Goal: Task Accomplishment & Management: Complete application form

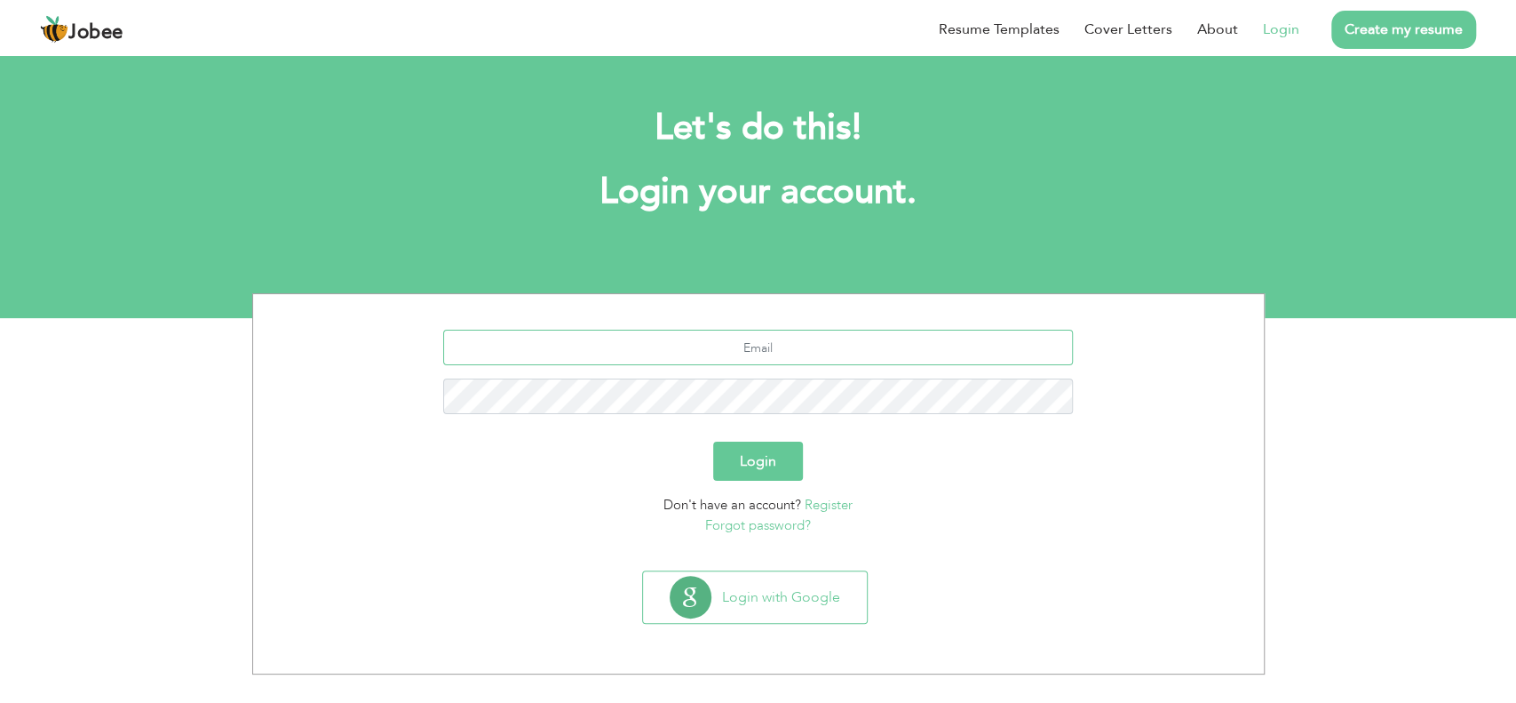
click at [998, 339] on input "text" at bounding box center [758, 348] width 630 height 36
type input "[EMAIL_ADDRESS][DOMAIN_NAME]"
click at [768, 451] on button "Login" at bounding box center [758, 461] width 90 height 39
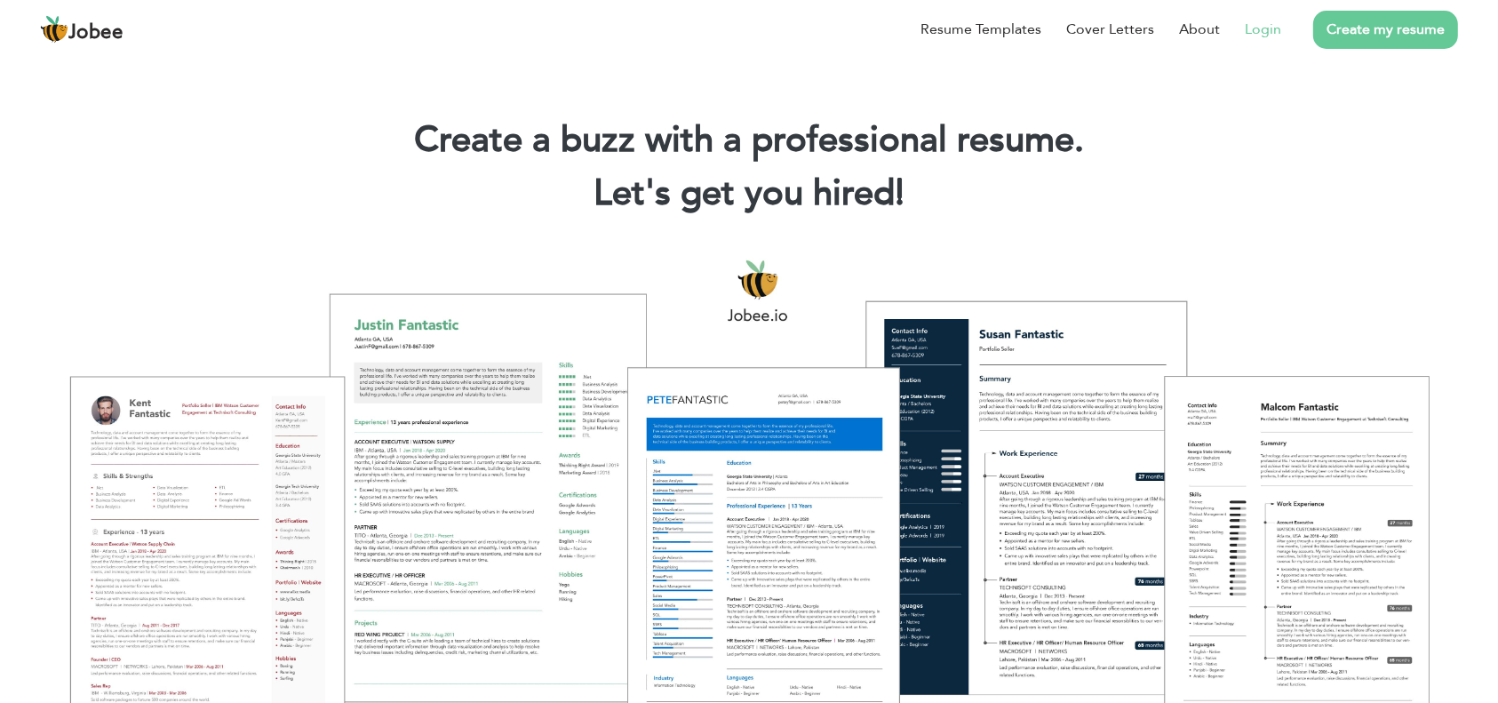
click at [1265, 28] on link "Login" at bounding box center [1263, 29] width 36 height 21
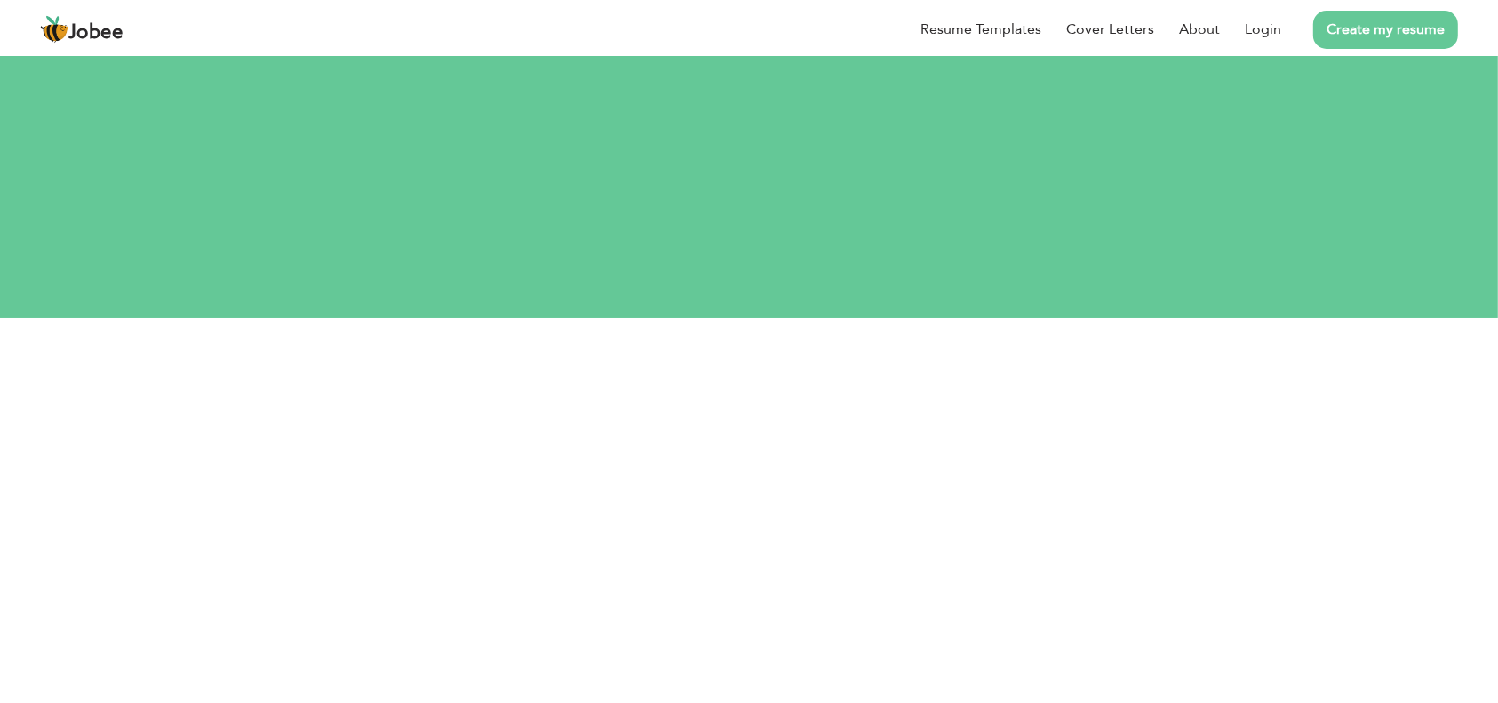
click at [1384, 43] on link "Create my resume" at bounding box center [1385, 30] width 145 height 38
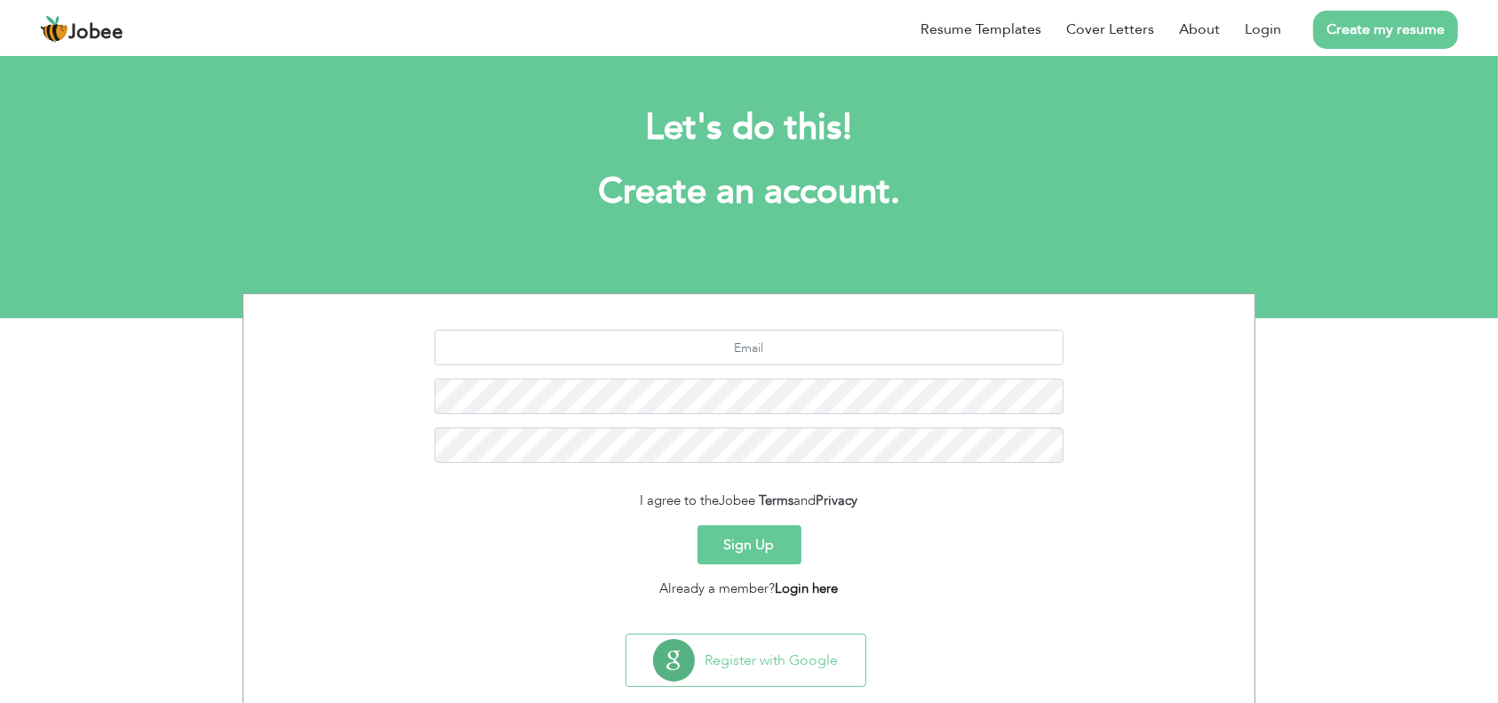
click at [803, 588] on link "Login here" at bounding box center [807, 588] width 63 height 18
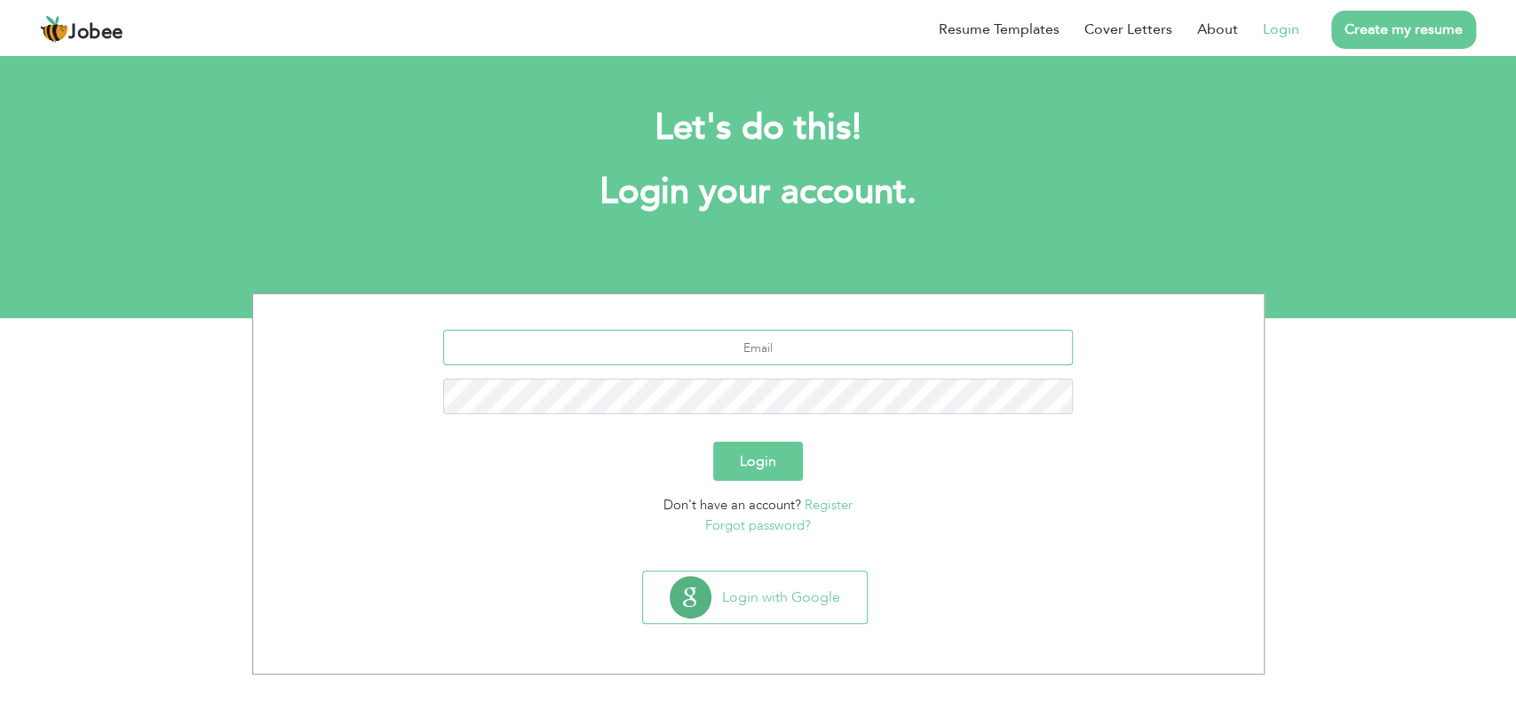
click at [842, 348] on input "text" at bounding box center [758, 348] width 630 height 36
type input "zeshansukhera79@gmail.com"
click at [768, 474] on button "Login" at bounding box center [758, 461] width 90 height 39
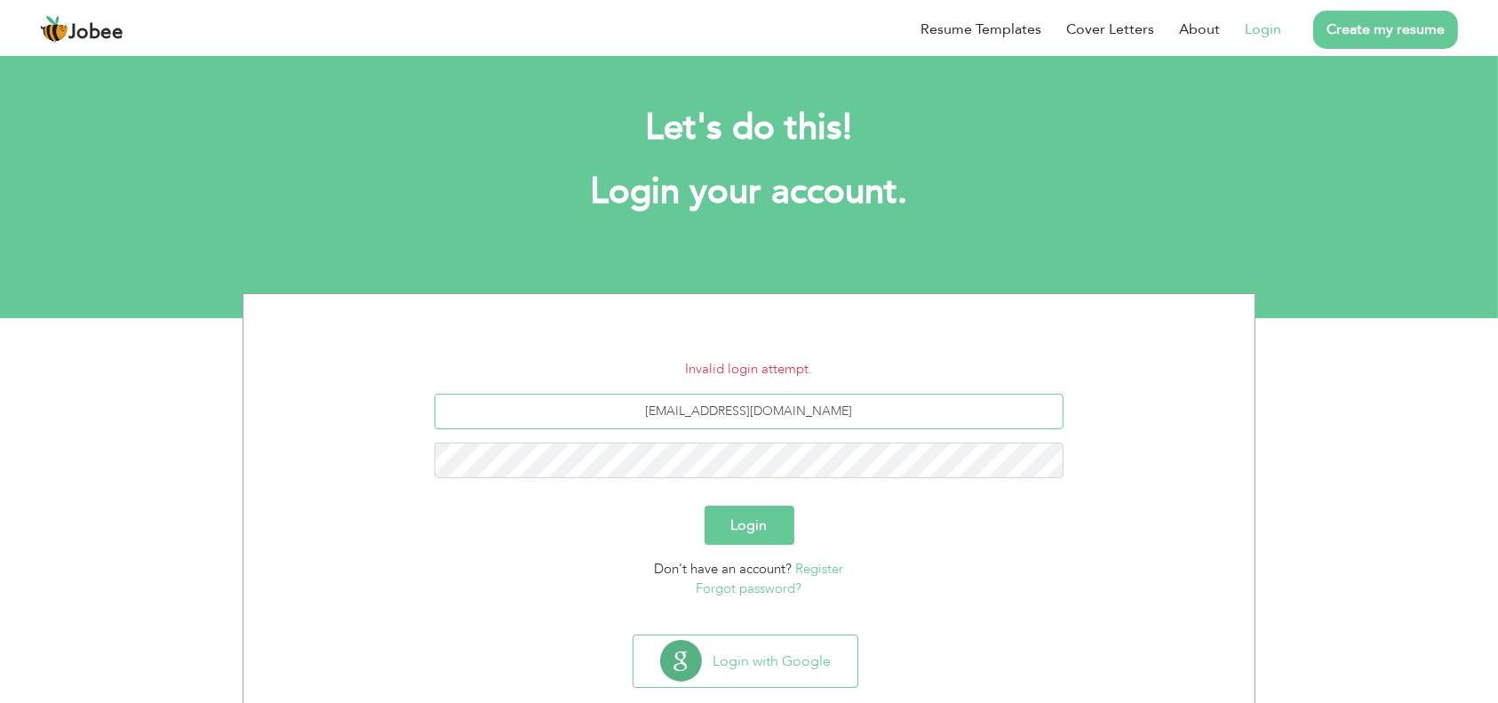
click at [753, 409] on input "[EMAIL_ADDRESS][DOMAIN_NAME]" at bounding box center [749, 412] width 630 height 36
type input "[EMAIL_ADDRESS][DOMAIN_NAME]"
click at [744, 517] on button "Login" at bounding box center [749, 524] width 90 height 39
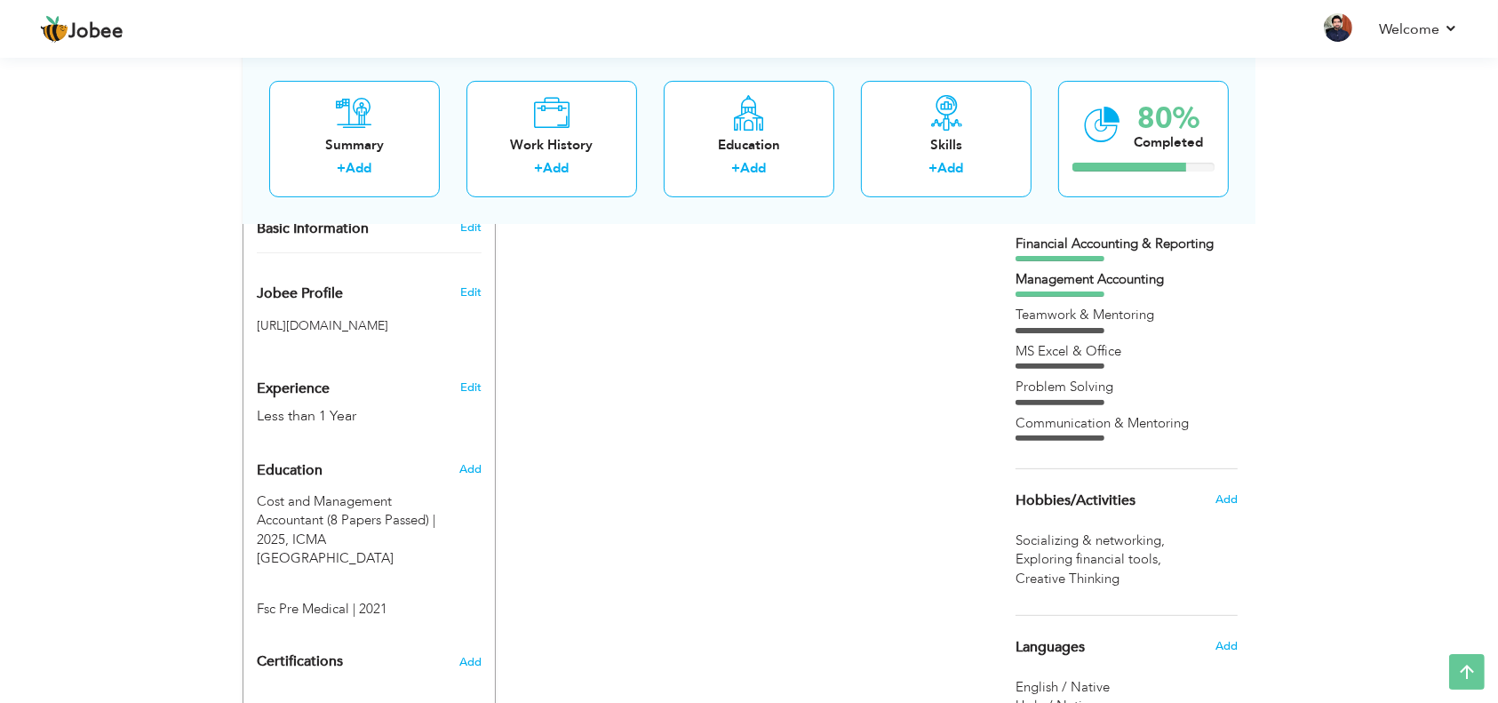
scroll to position [489, 0]
click at [744, 517] on div "CV Import Profile Strength 0% Select an Item from right menu Work History * Job…" at bounding box center [749, 334] width 506 height 978
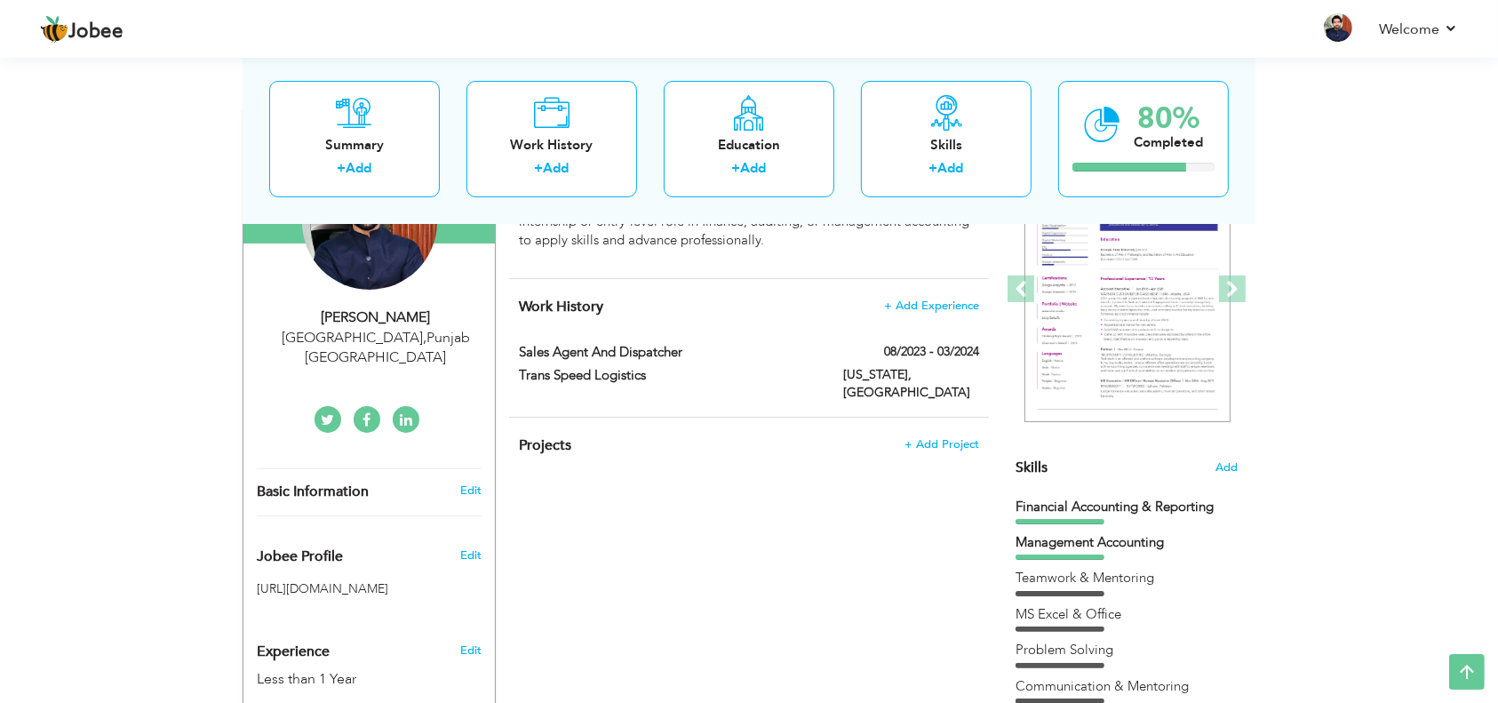
scroll to position [227, 0]
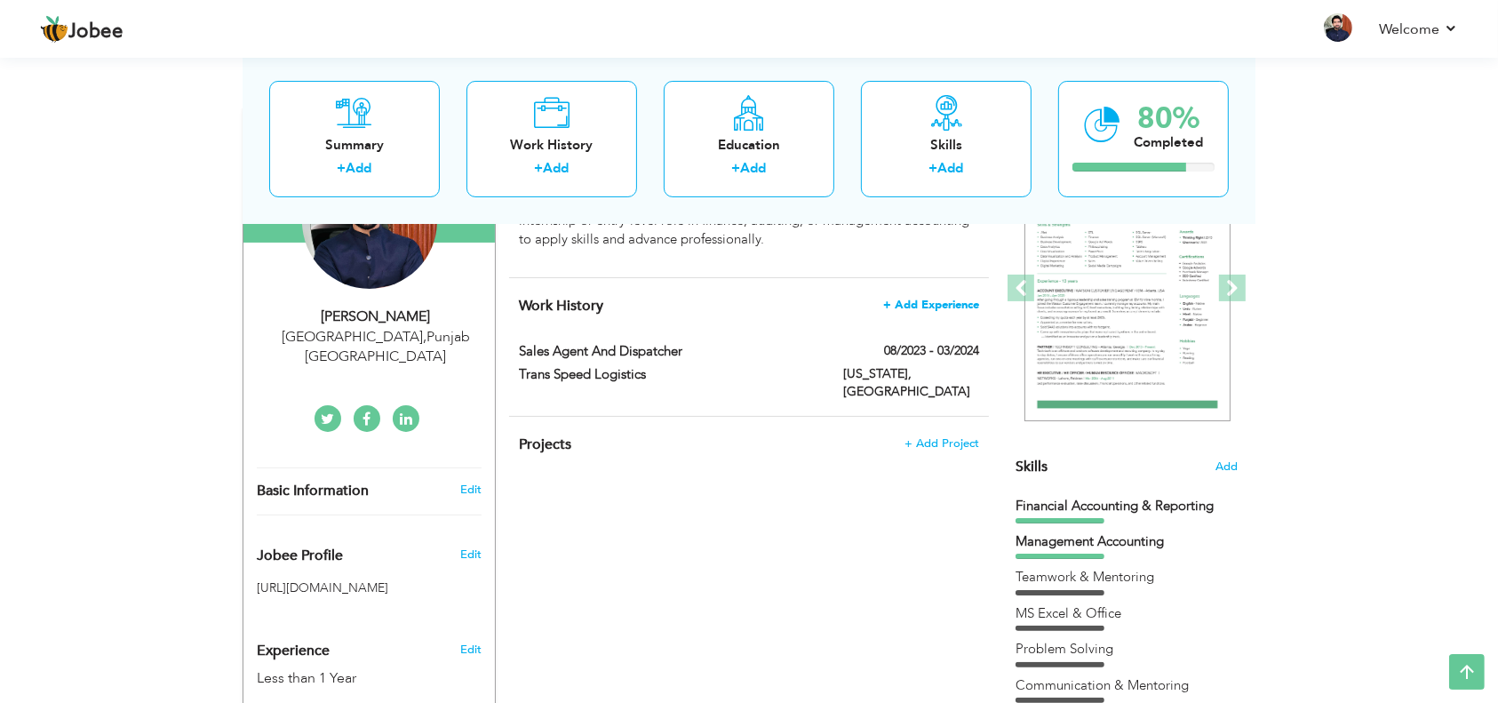
click at [949, 298] on span "+ Add Experience" at bounding box center [931, 304] width 96 height 12
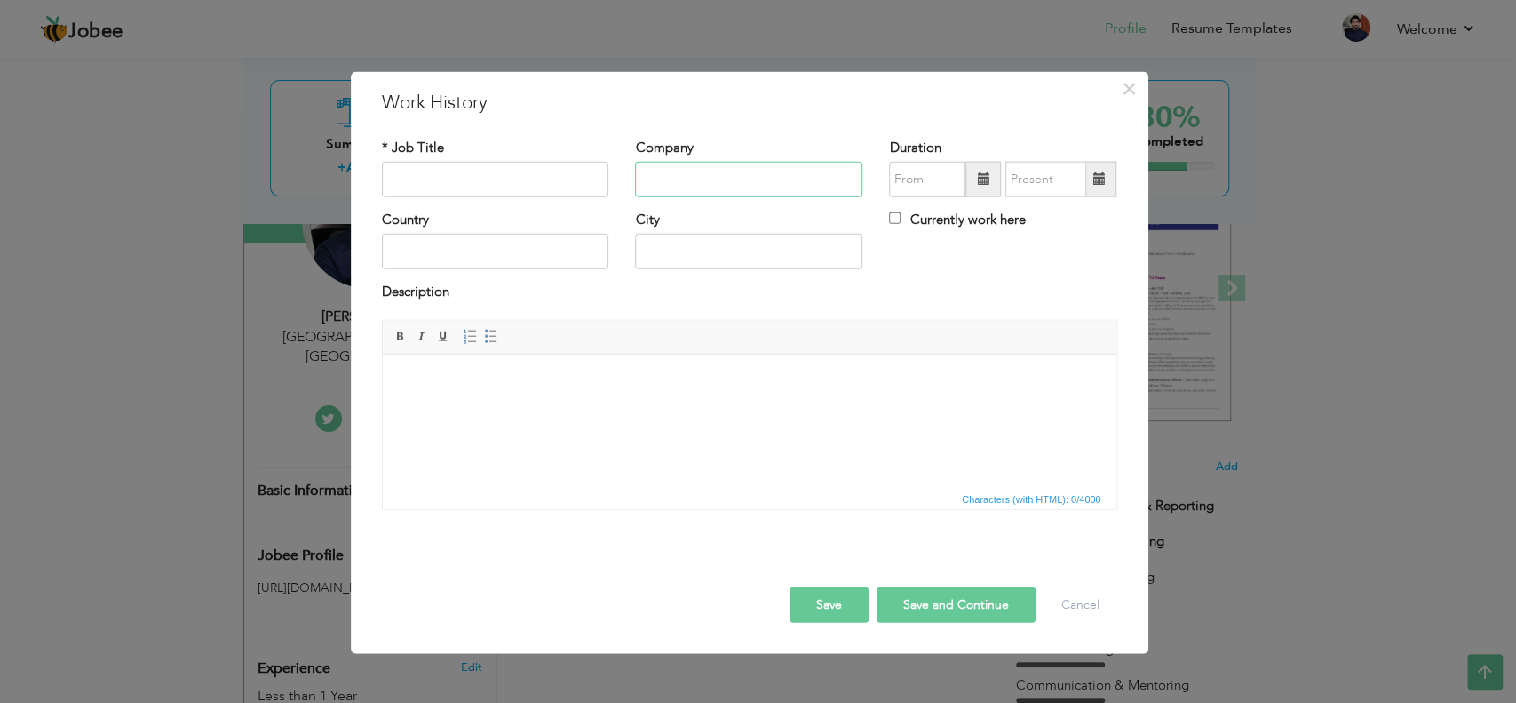
click at [776, 195] on input "text" at bounding box center [748, 180] width 227 height 36
type input "Lacas"
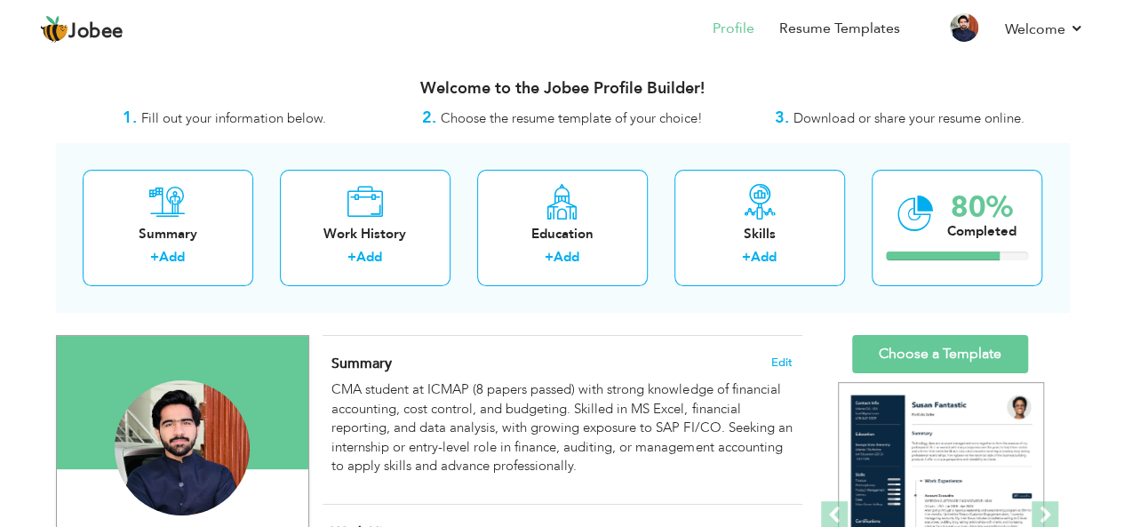
scroll to position [101, 0]
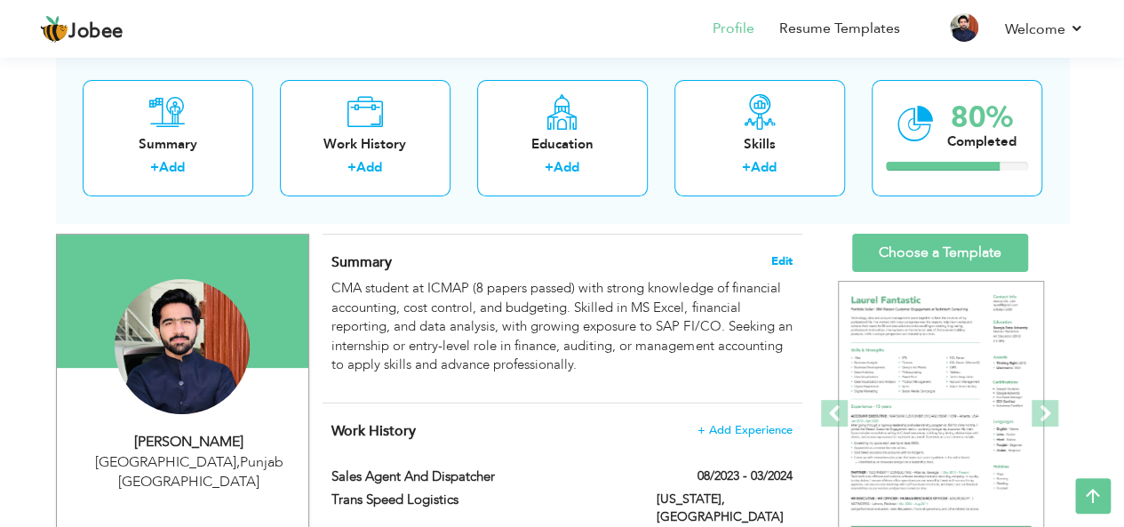
click at [784, 262] on span "Edit" at bounding box center [781, 261] width 21 height 12
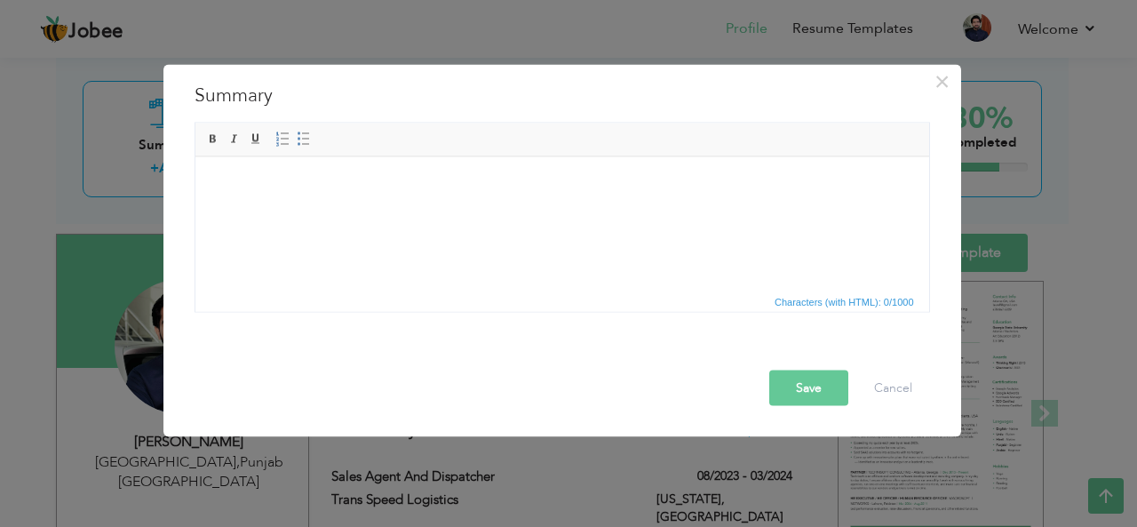
click at [625, 156] on html at bounding box center [562, 156] width 734 height 0
click at [590, 156] on html at bounding box center [562, 156] width 734 height 0
click at [878, 386] on button "Cancel" at bounding box center [893, 388] width 74 height 36
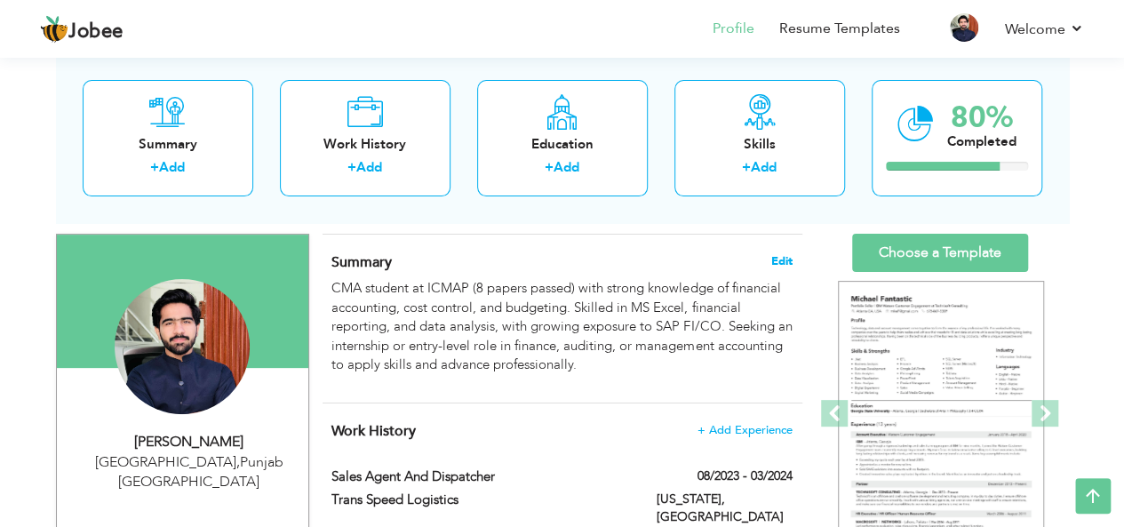
click at [777, 255] on span "Edit" at bounding box center [781, 261] width 21 height 12
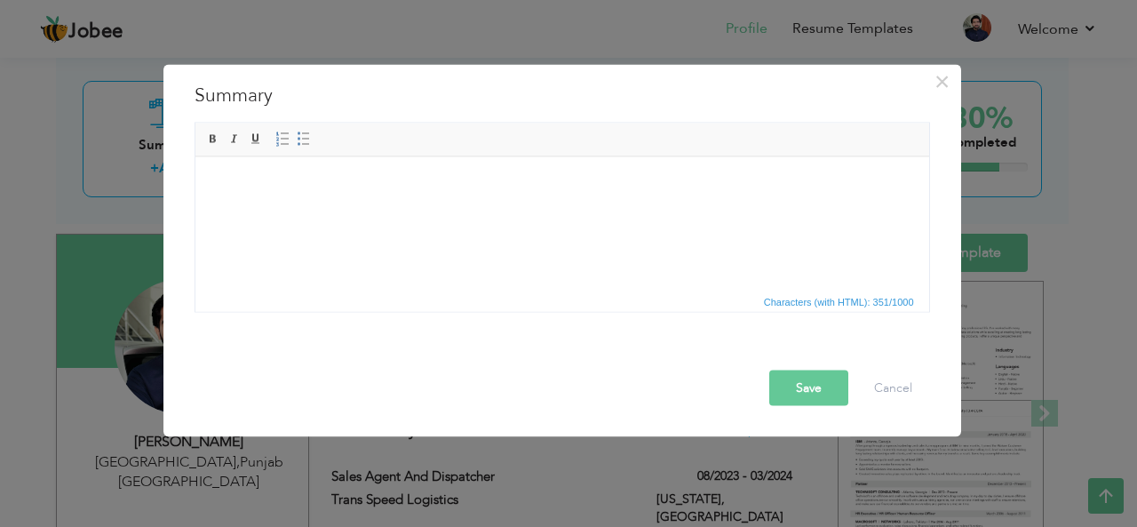
click at [505, 156] on html at bounding box center [562, 156] width 734 height 0
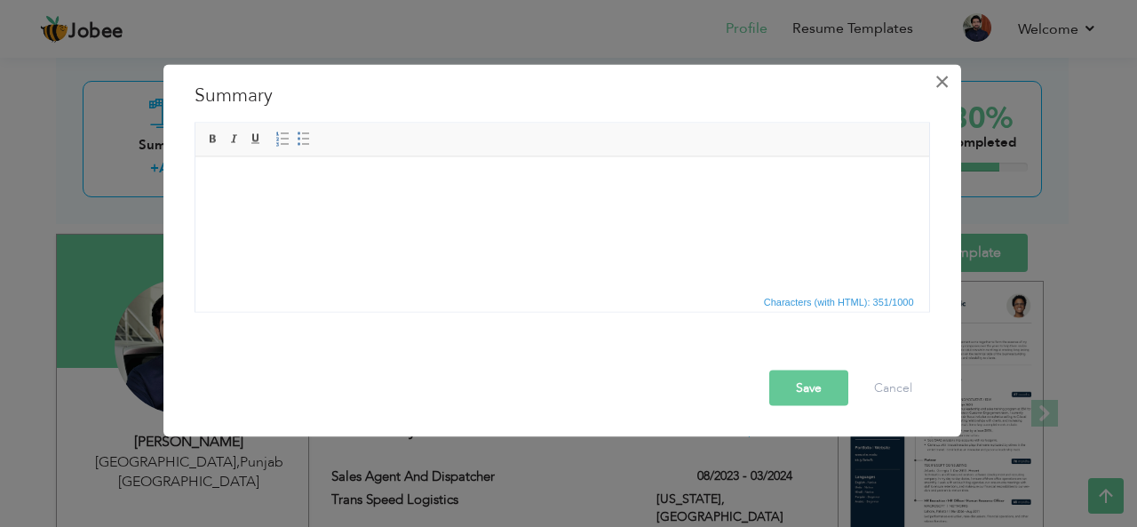
click at [942, 86] on span "×" at bounding box center [942, 81] width 15 height 32
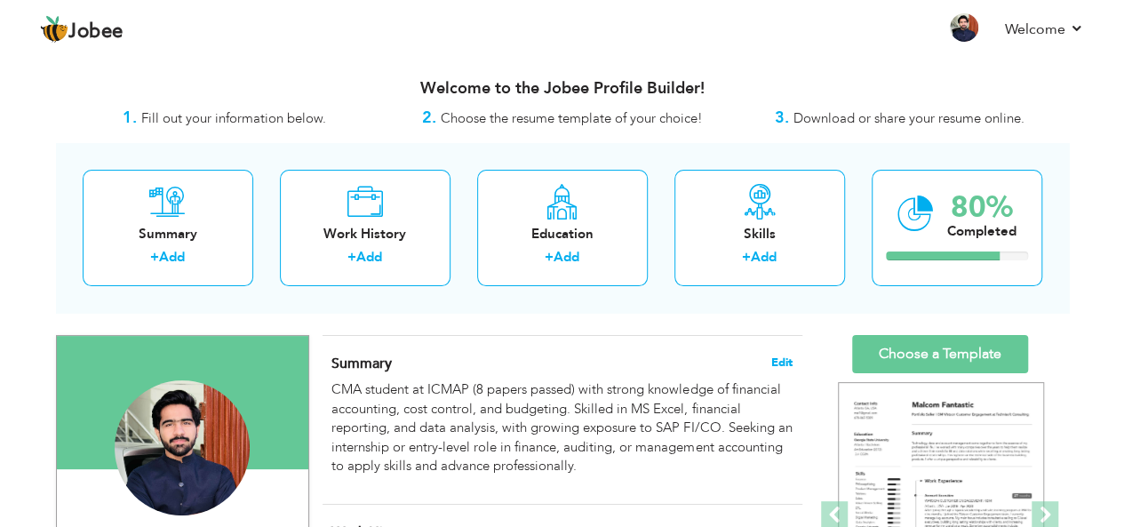
click at [784, 356] on span "Edit" at bounding box center [781, 362] width 21 height 12
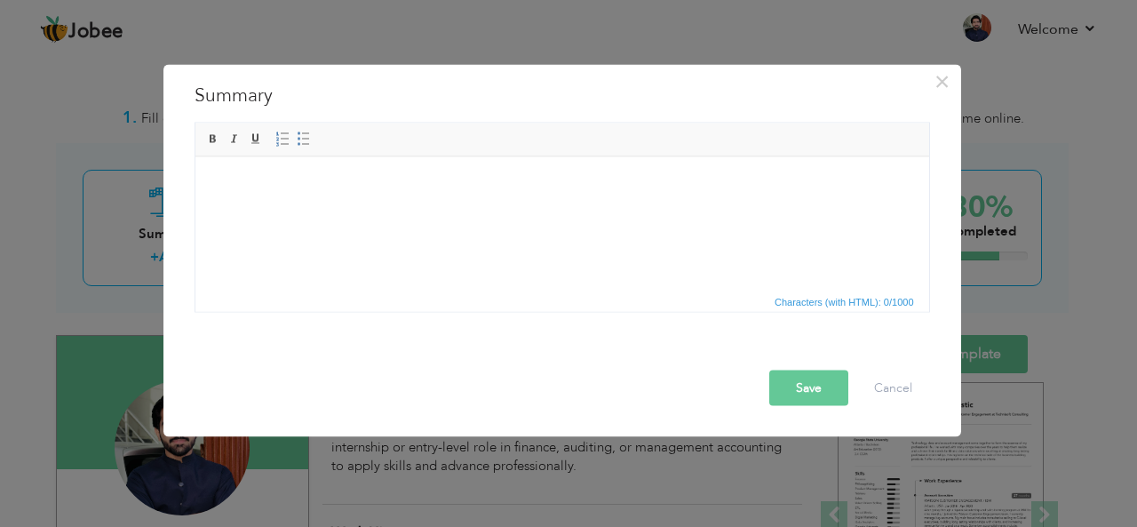
click at [570, 211] on html at bounding box center [562, 183] width 734 height 54
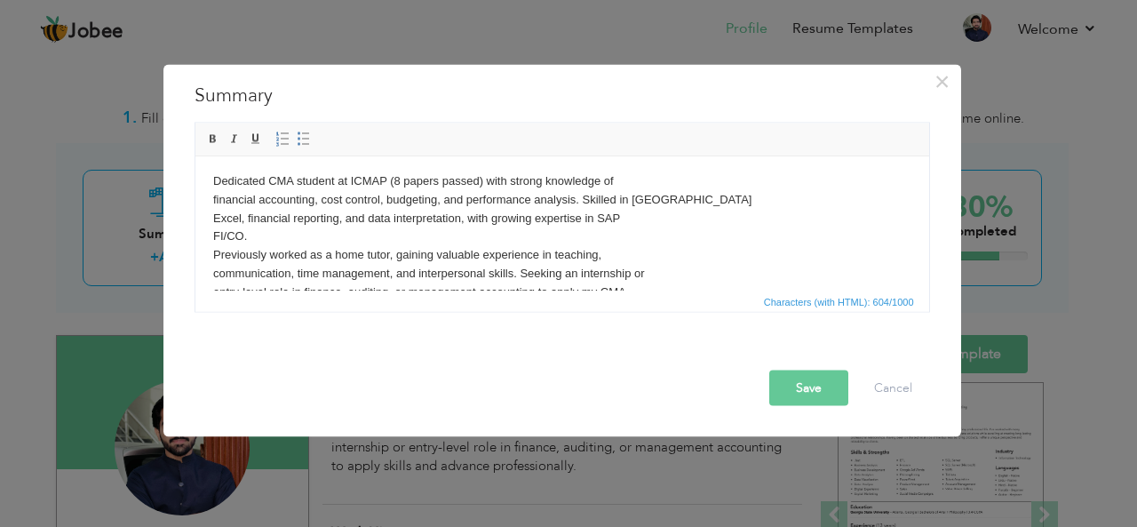
scroll to position [2, 0]
click at [397, 175] on body "Dedicated CMA student at ICMAP (8 papers passed) with strong knowledge of finan…" at bounding box center [561, 245] width 698 height 147
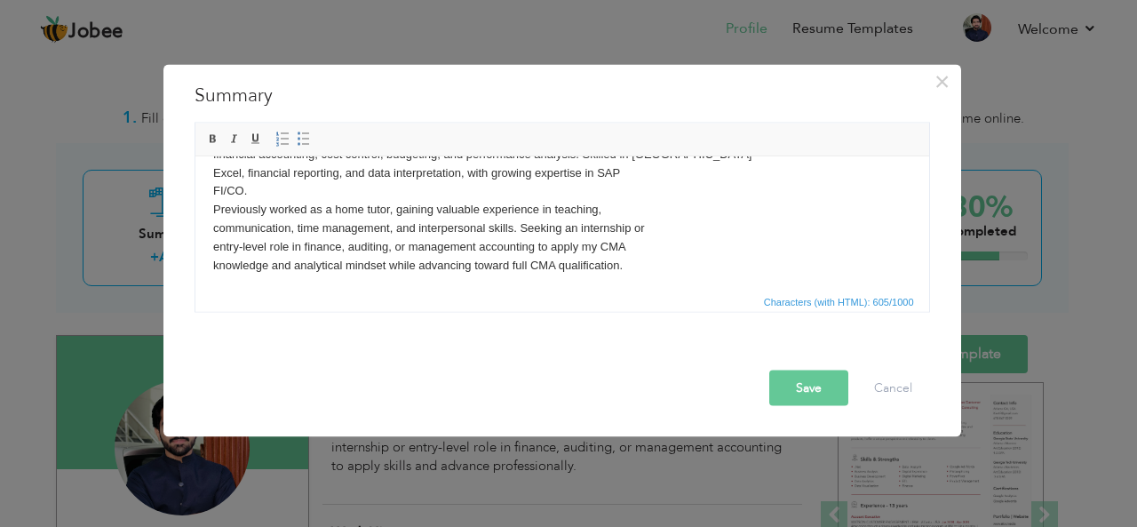
scroll to position [50, 0]
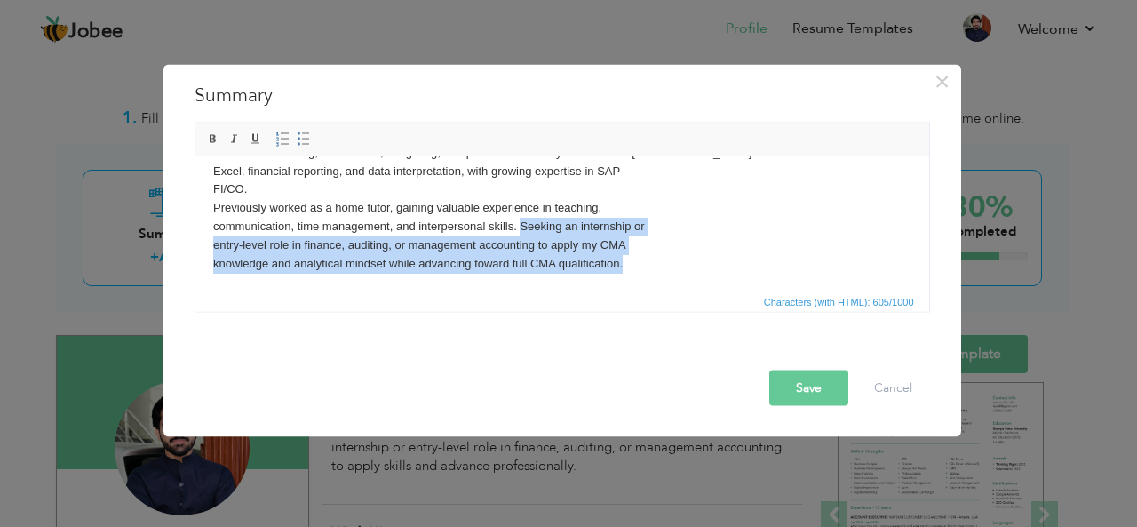
drag, startPoint x: 518, startPoint y: 222, endPoint x: 820, endPoint y: 449, distance: 377.6
click at [625, 290] on html "Dedicated CMA student at ICMAP (11 papers passed) with strong knowledge of fina…" at bounding box center [562, 198] width 734 height 183
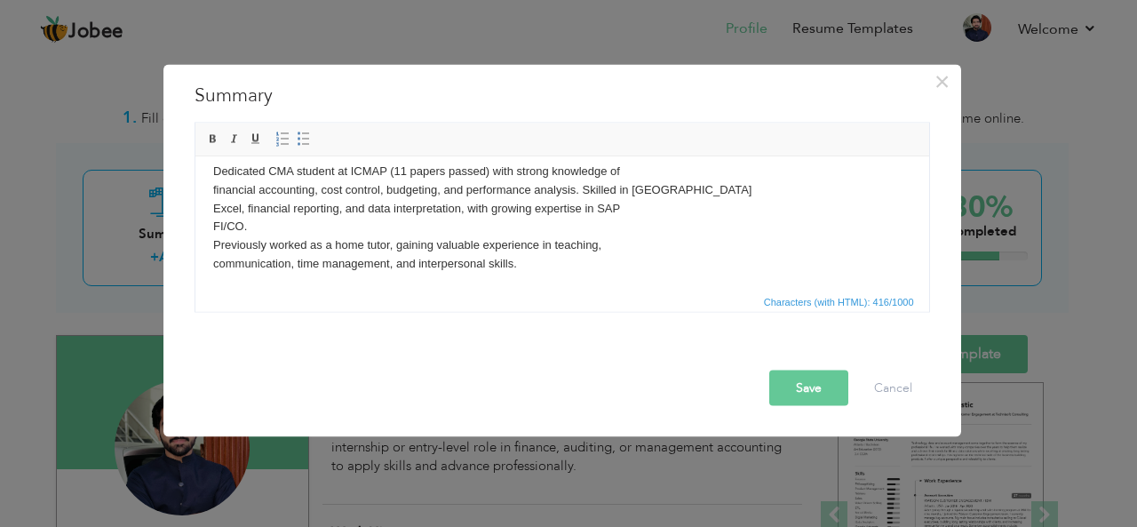
click at [804, 380] on button "Save" at bounding box center [808, 388] width 79 height 36
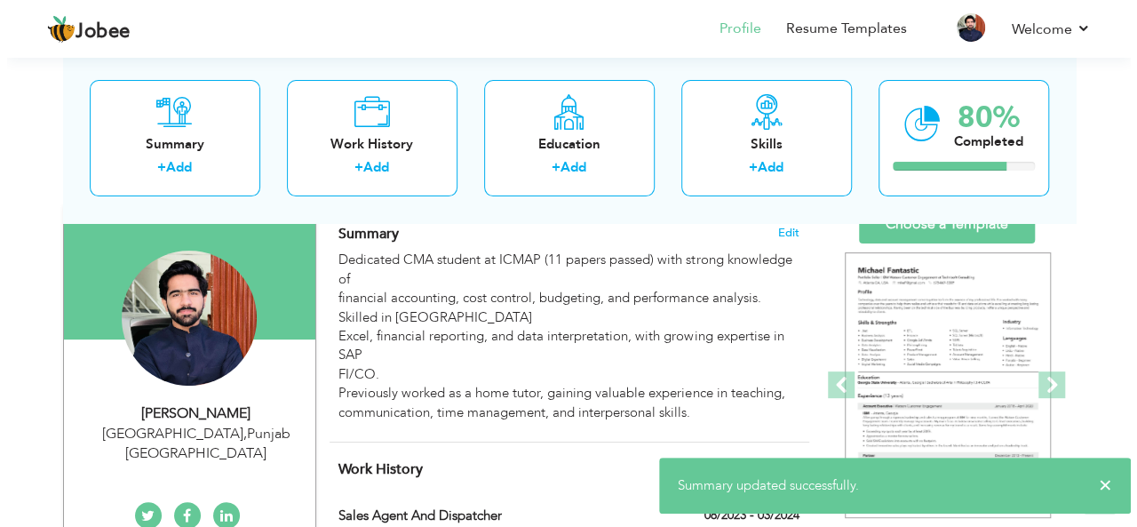
scroll to position [129, 0]
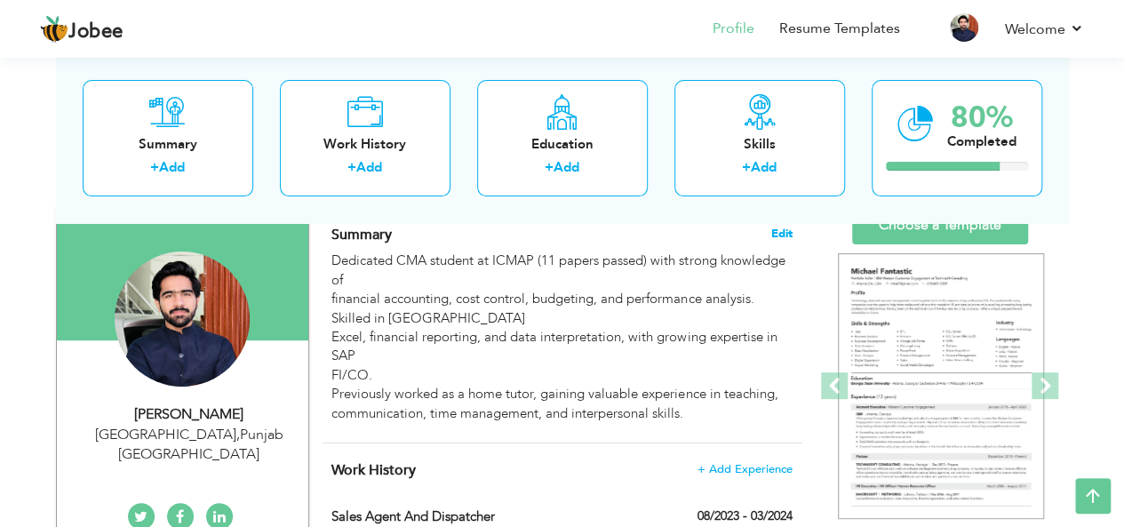
click at [790, 234] on span "Edit" at bounding box center [781, 233] width 21 height 12
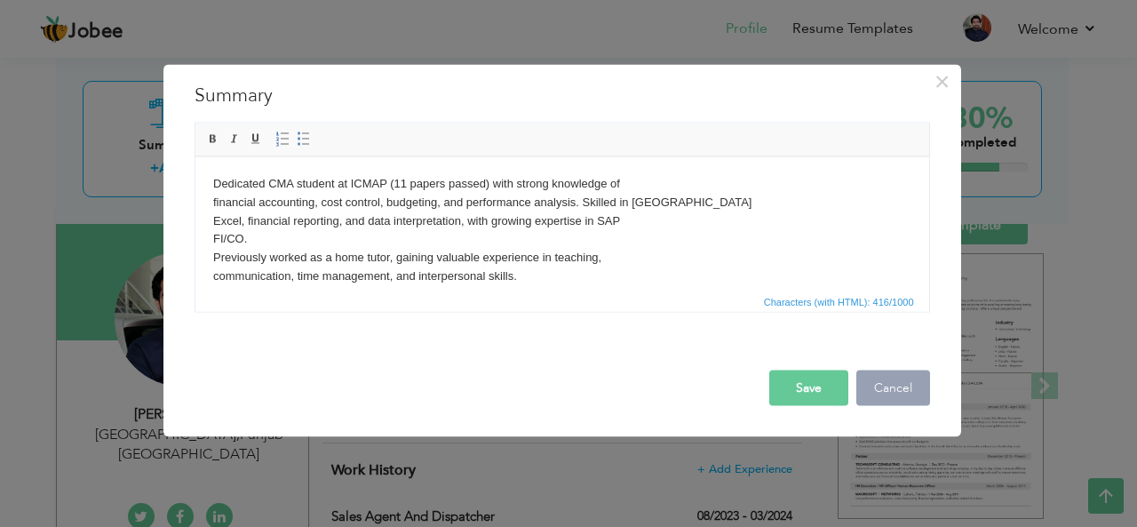
click at [903, 373] on button "Cancel" at bounding box center [893, 388] width 74 height 36
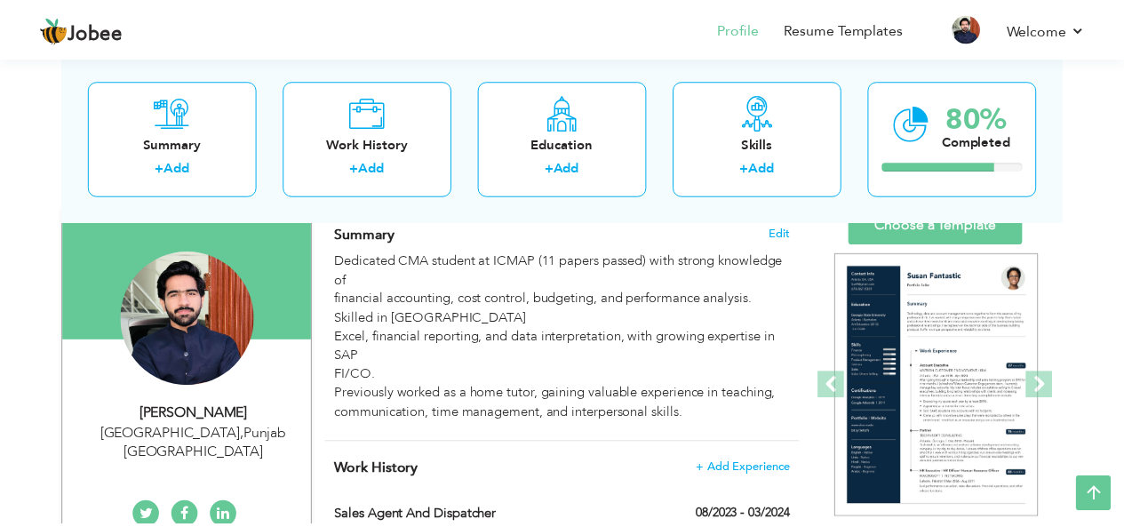
scroll to position [143, 0]
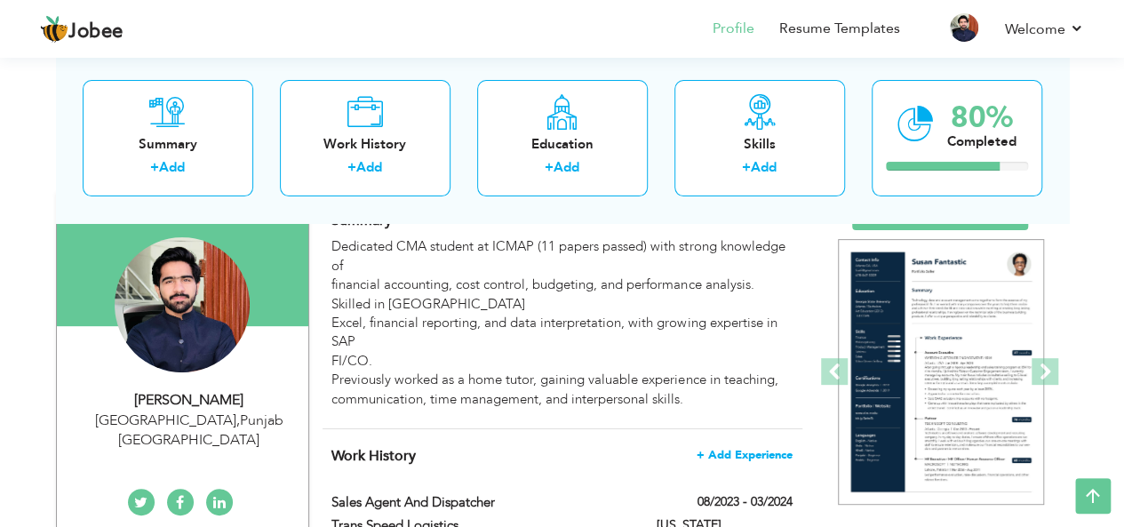
click at [753, 449] on span "+ Add Experience" at bounding box center [744, 455] width 96 height 12
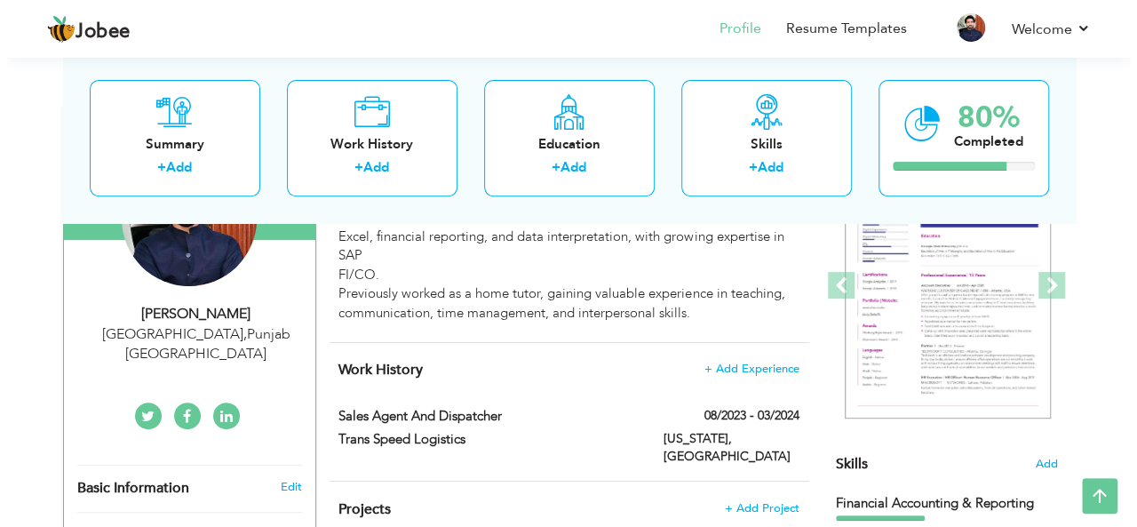
scroll to position [294, 0]
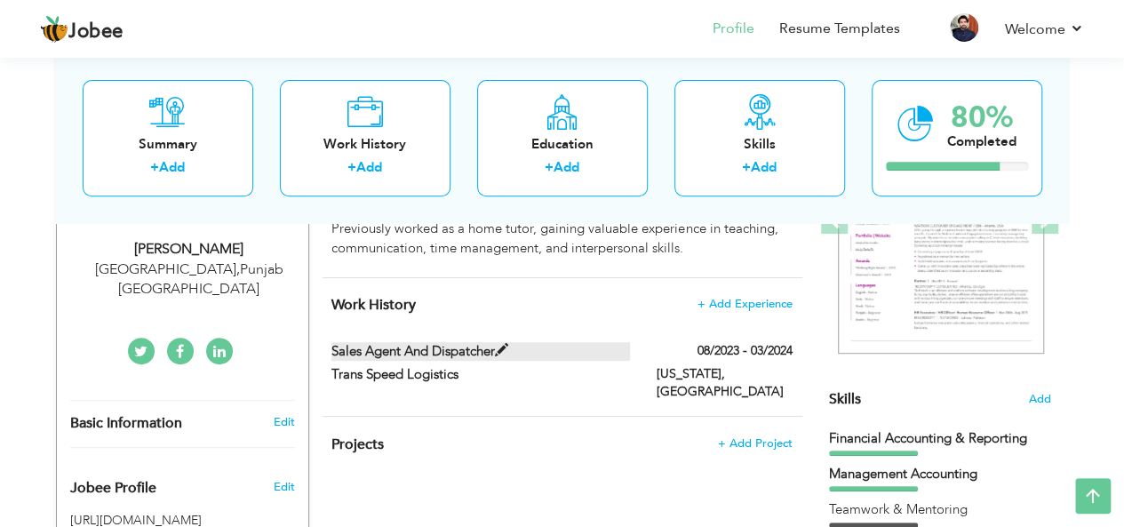
click at [506, 344] on span at bounding box center [501, 350] width 13 height 13
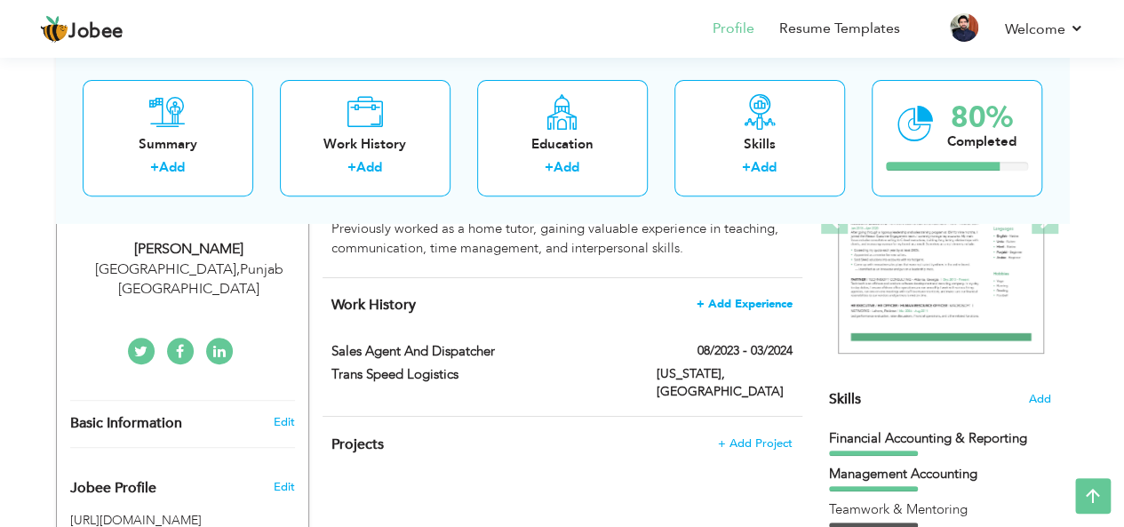
click at [746, 300] on span "+ Add Experience" at bounding box center [744, 304] width 96 height 12
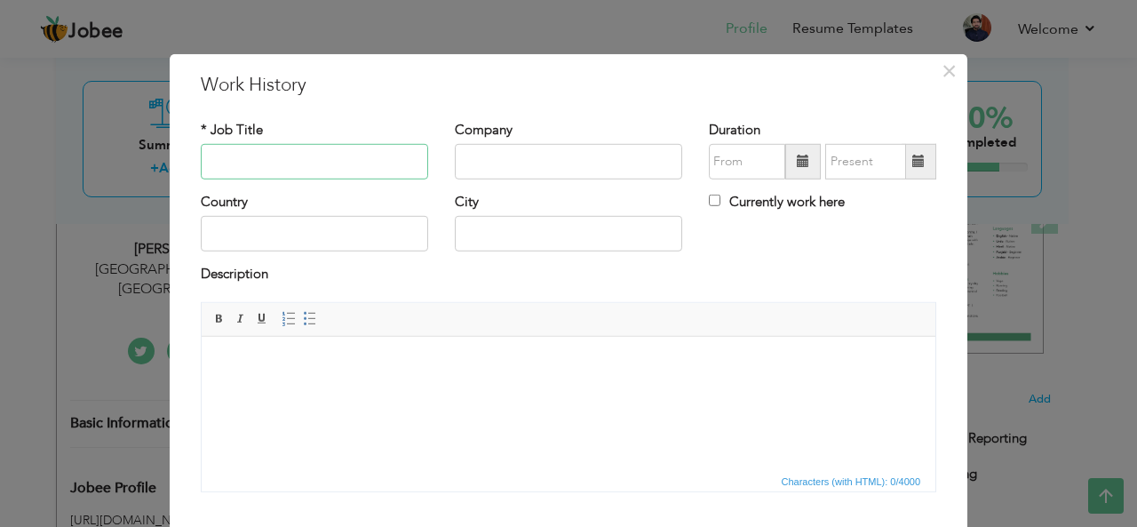
paste input "Home Tutor"
click at [350, 177] on input "Home Tutor" at bounding box center [314, 162] width 227 height 36
type input "Home Tutor"
click at [597, 157] on input "text" at bounding box center [568, 162] width 227 height 36
type input "LGS, Beaconhouse,Allied and Lacas"
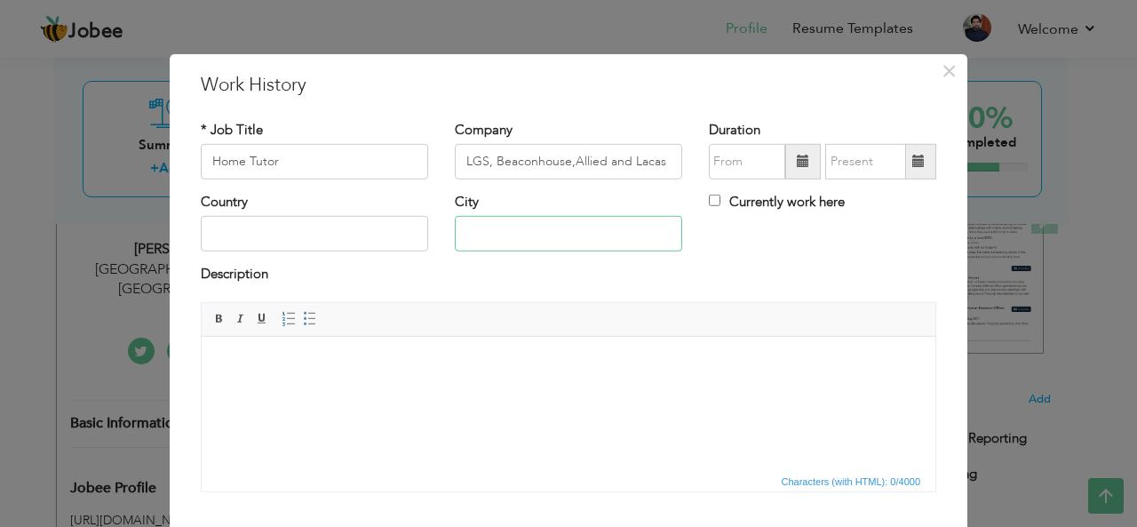
click at [524, 230] on input "text" at bounding box center [568, 234] width 227 height 36
type input "[GEOGRAPHIC_DATA]"
click at [496, 356] on body at bounding box center [568, 363] width 698 height 19
click at [516, 390] on html at bounding box center [569, 363] width 734 height 54
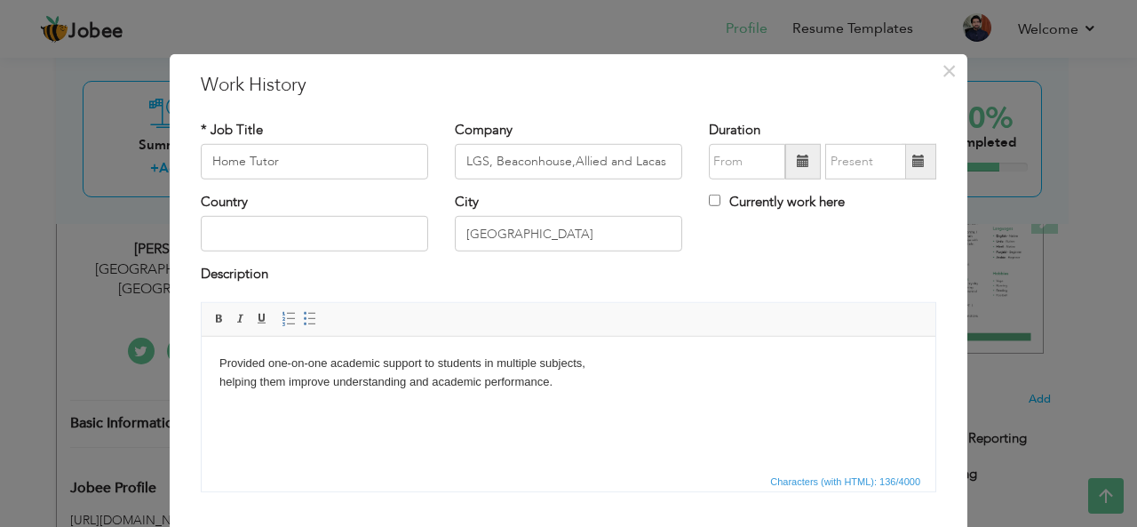
click at [328, 362] on body "Provided one-on-one academic support to students in multiple subjects, helping …" at bounding box center [568, 372] width 698 height 37
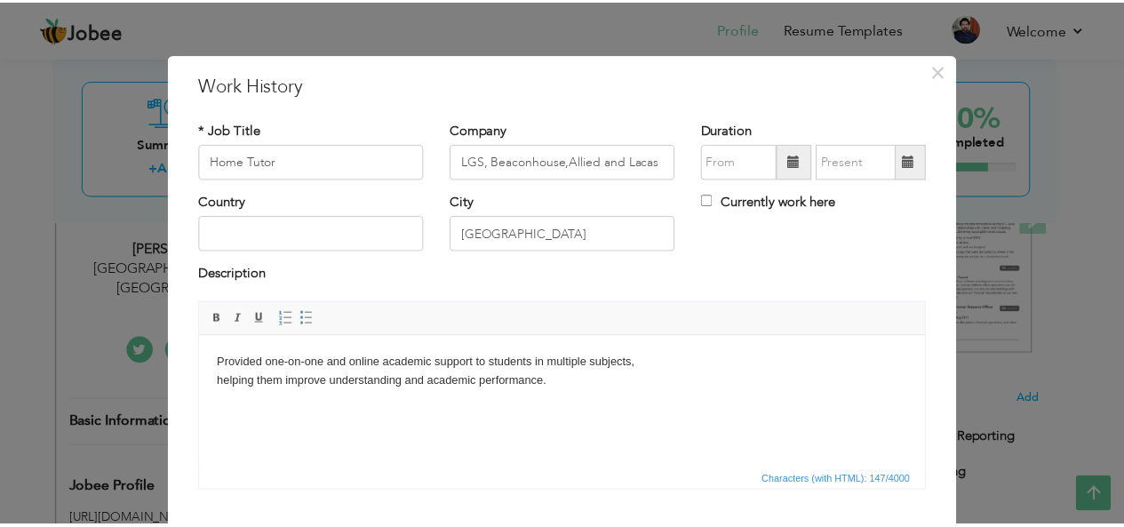
scroll to position [107, 0]
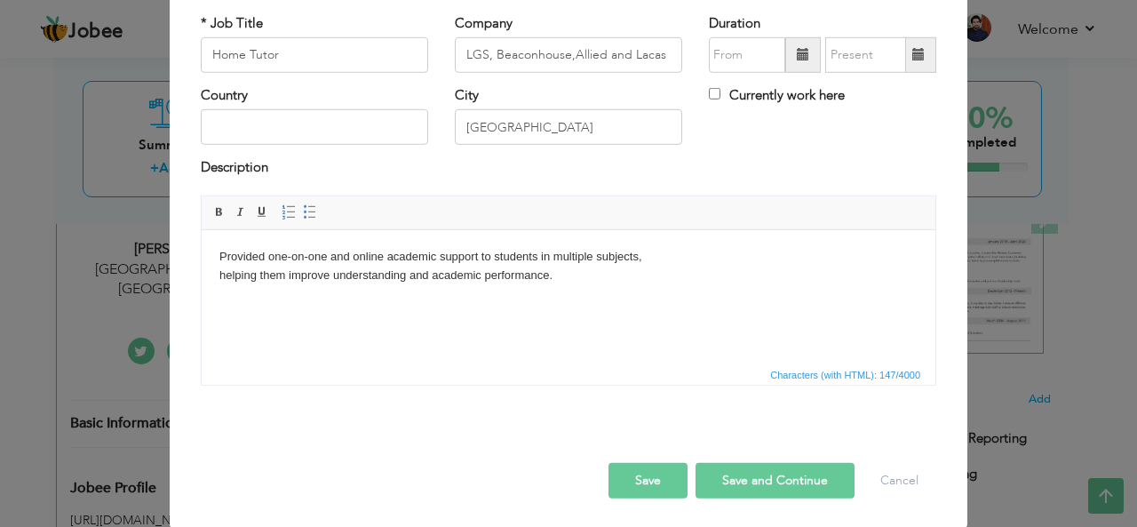
click at [748, 472] on button "Save and Continue" at bounding box center [775, 481] width 159 height 36
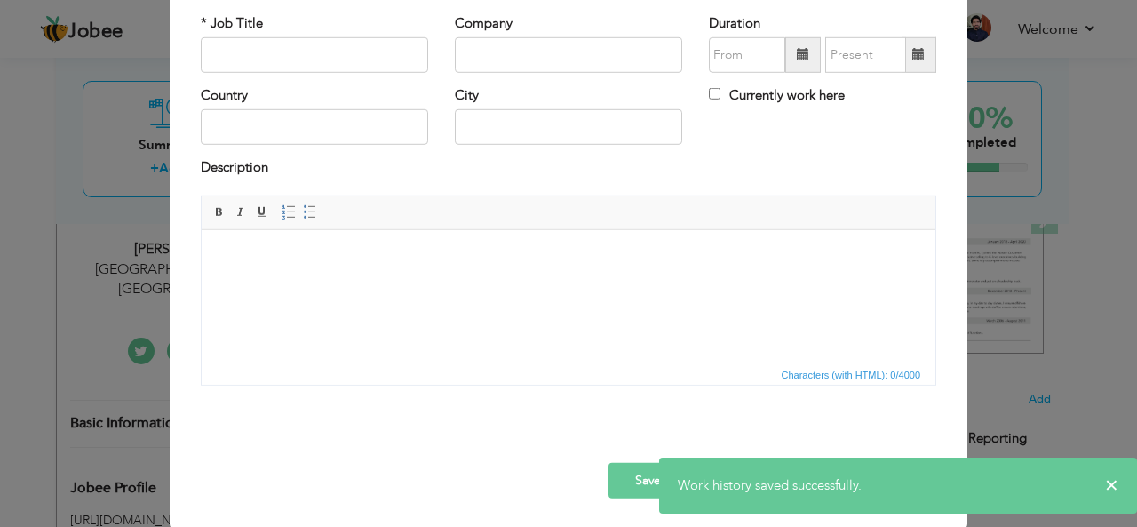
click at [1013, 244] on div "× Work History * Job Title Company Duration Currently work here Country" at bounding box center [568, 263] width 1137 height 527
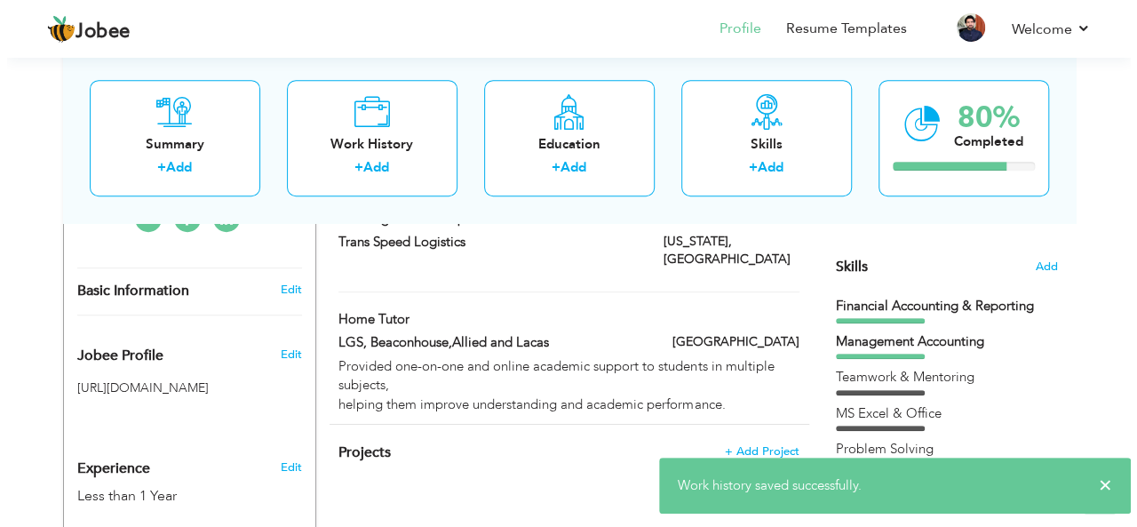
scroll to position [431, 0]
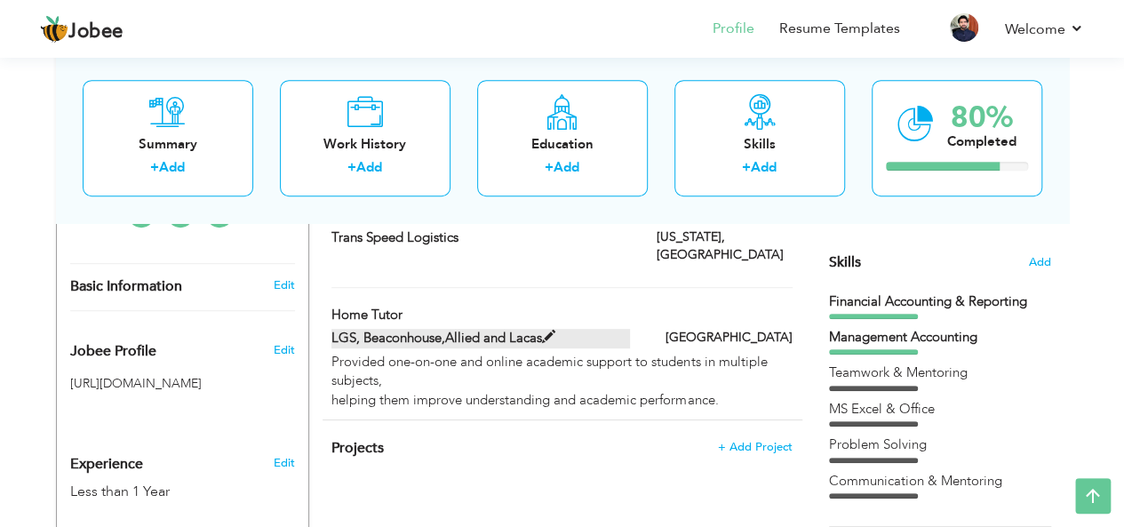
click at [545, 330] on span at bounding box center [548, 336] width 13 height 13
type input "Home Tutor"
type input "LGS, Beaconhouse,Allied and Lacas"
type input "[GEOGRAPHIC_DATA]"
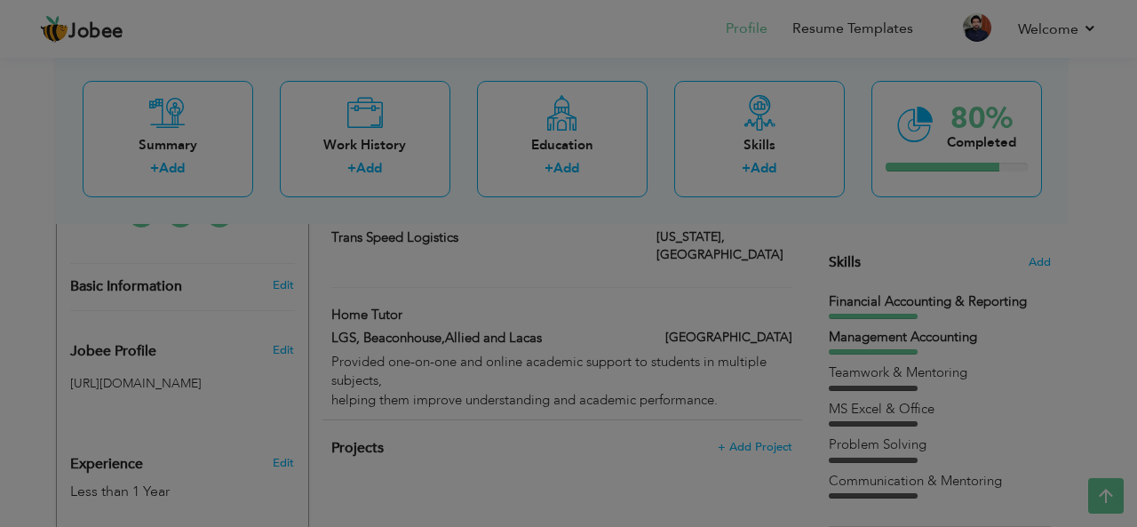
scroll to position [0, 0]
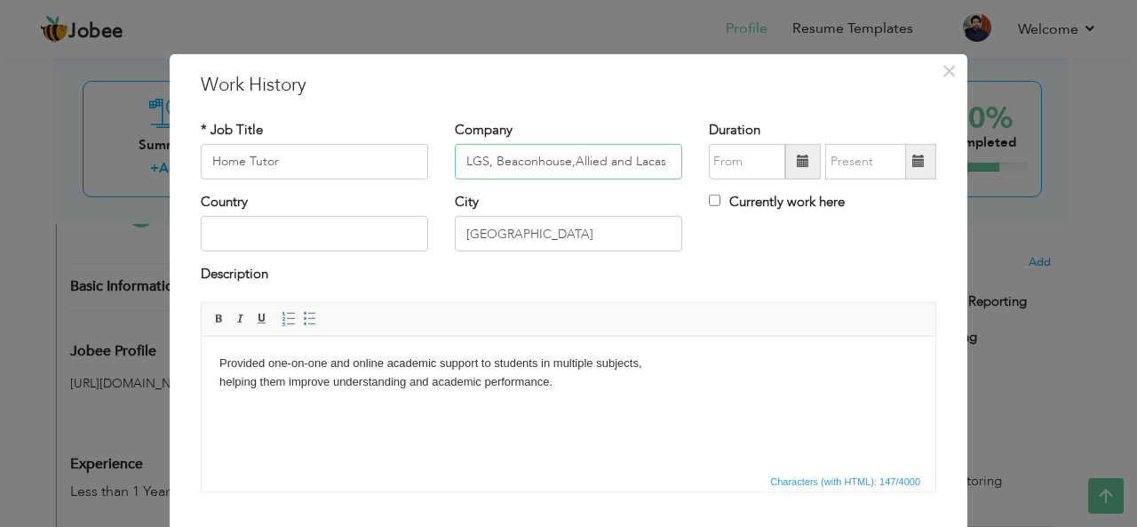
click at [562, 159] on input "LGS, Beaconhouse,Allied and Lacas" at bounding box center [568, 162] width 227 height 36
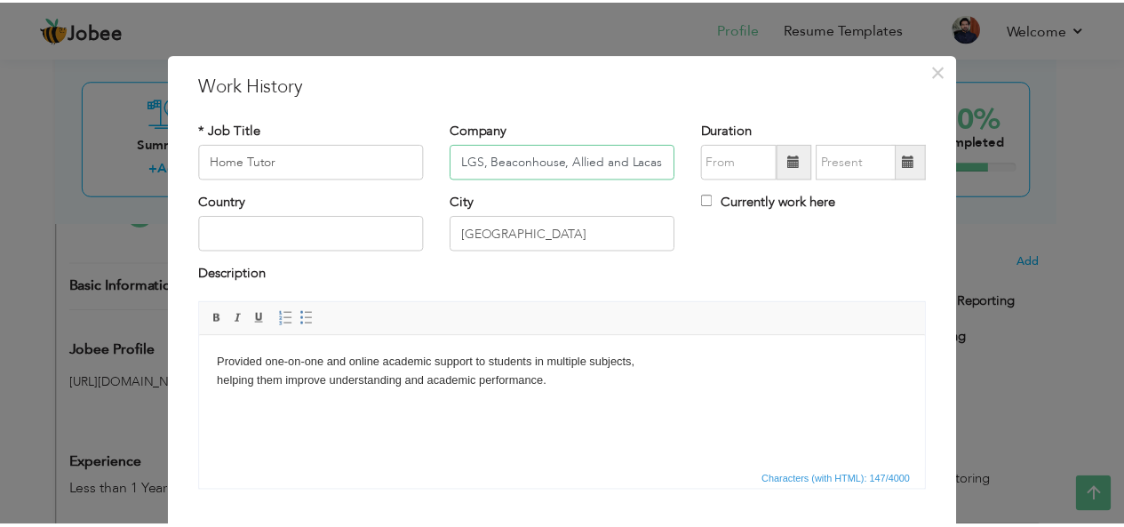
scroll to position [107, 0]
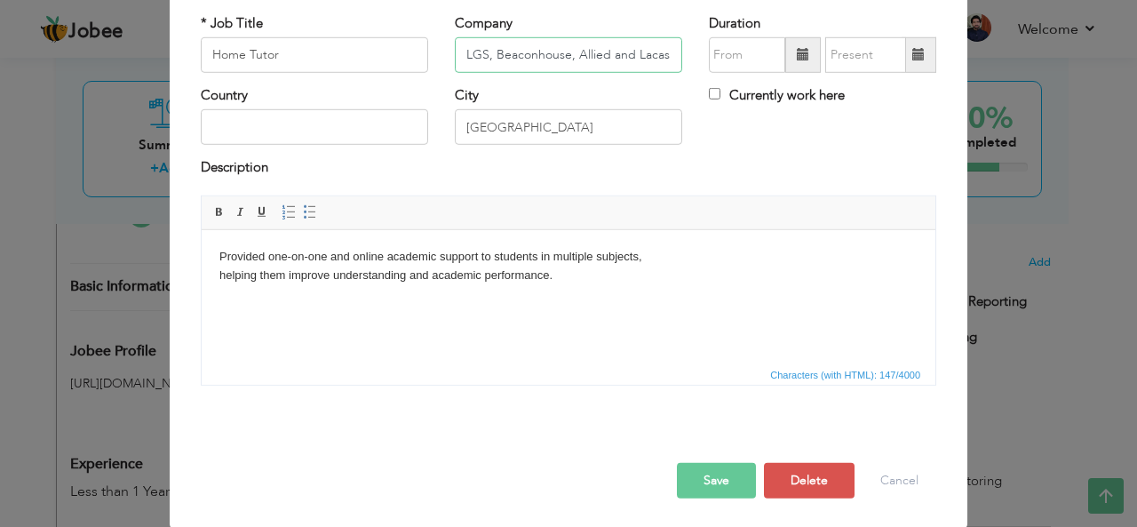
type input "LGS, Beaconhouse, Allied and Lacas"
click at [725, 484] on button "Save" at bounding box center [716, 481] width 79 height 36
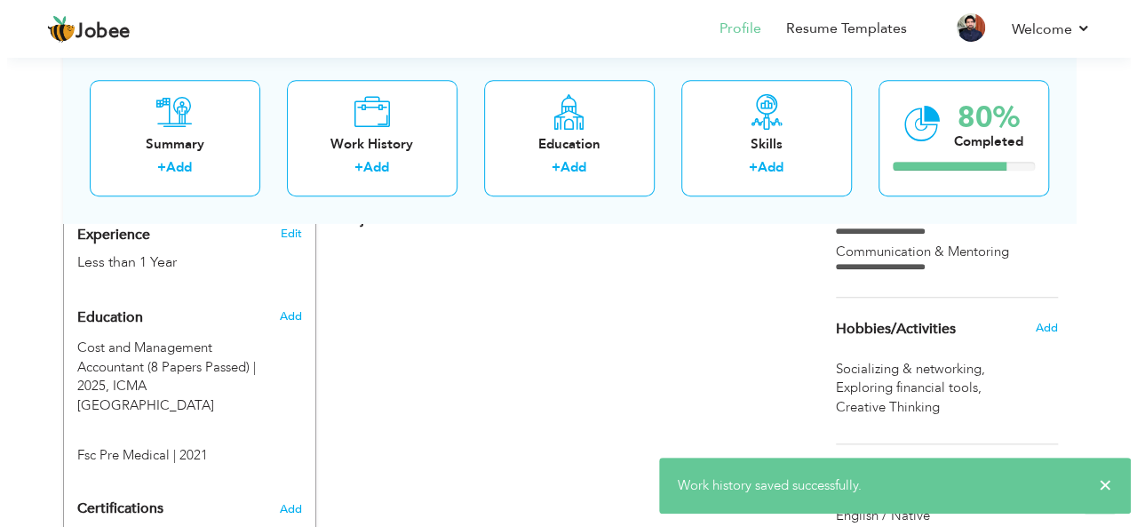
scroll to position [667, 0]
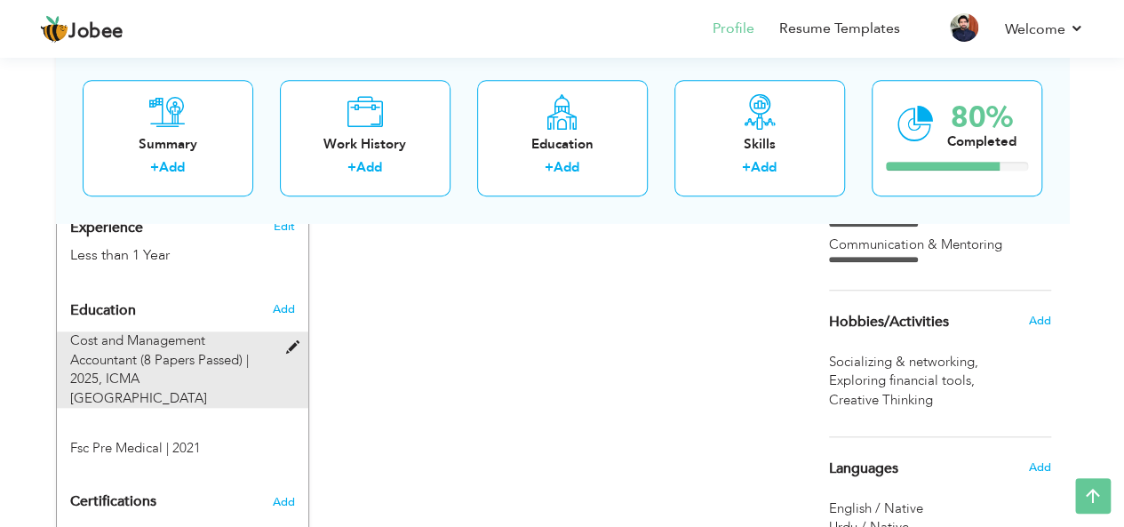
click at [294, 341] on span at bounding box center [296, 347] width 22 height 13
type input "Cost and Management Accountant (8 Papers Passed)"
type input "2025"
type input "ICMA [GEOGRAPHIC_DATA]"
radio input "true"
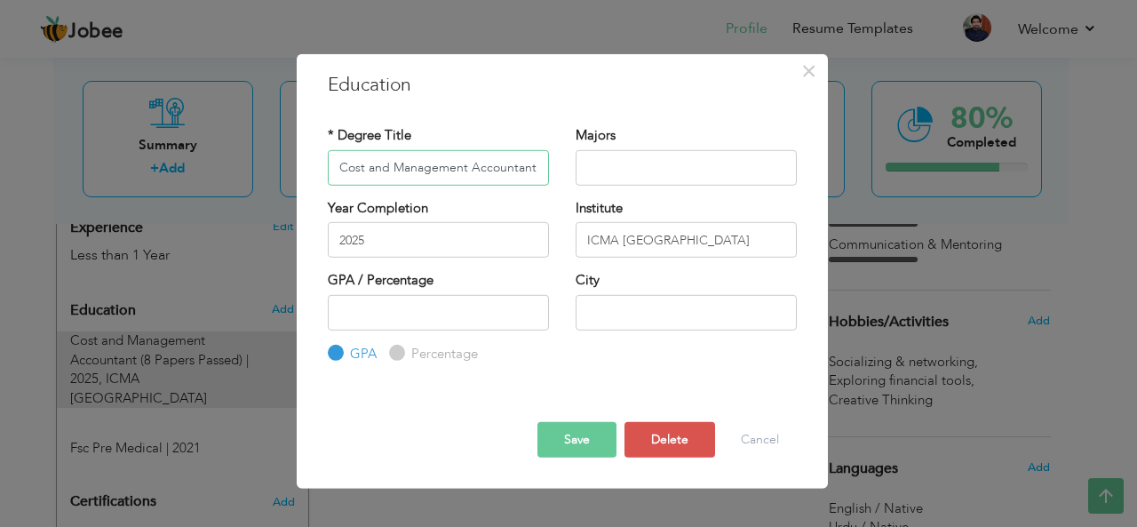
scroll to position [0, 93]
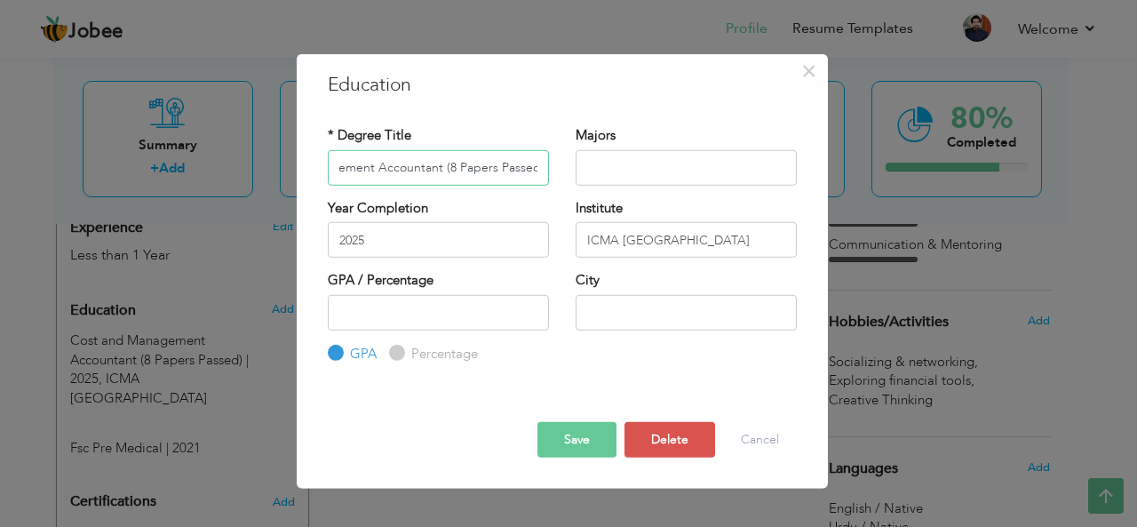
click at [450, 163] on input "Cost and Management Accountant (8 Papers Passed)" at bounding box center [438, 167] width 221 height 36
type input "Cost and Management Accountant (11 Papers Passed)"
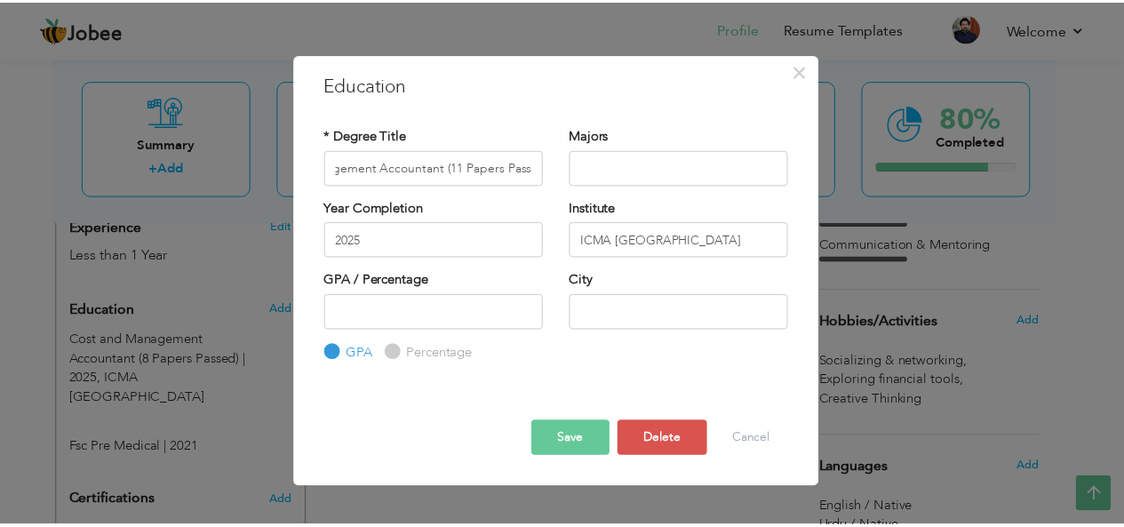
scroll to position [0, 0]
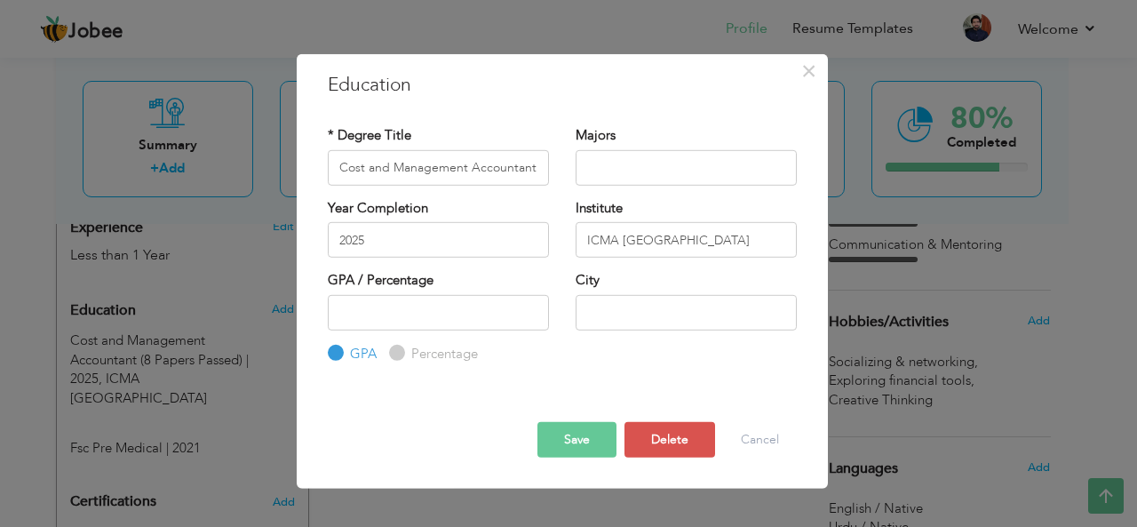
click at [584, 436] on button "Save" at bounding box center [576, 440] width 79 height 36
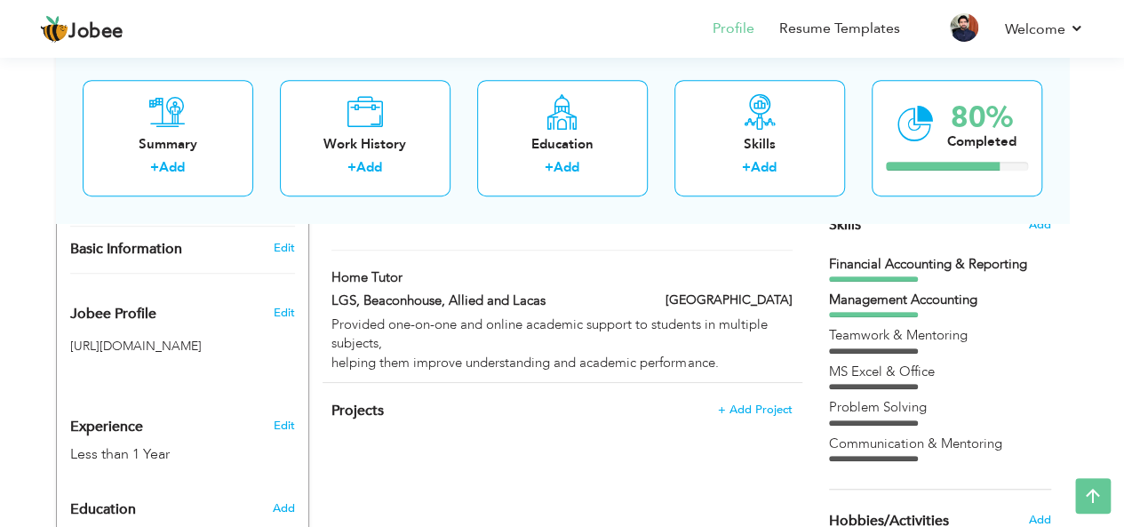
scroll to position [428, 0]
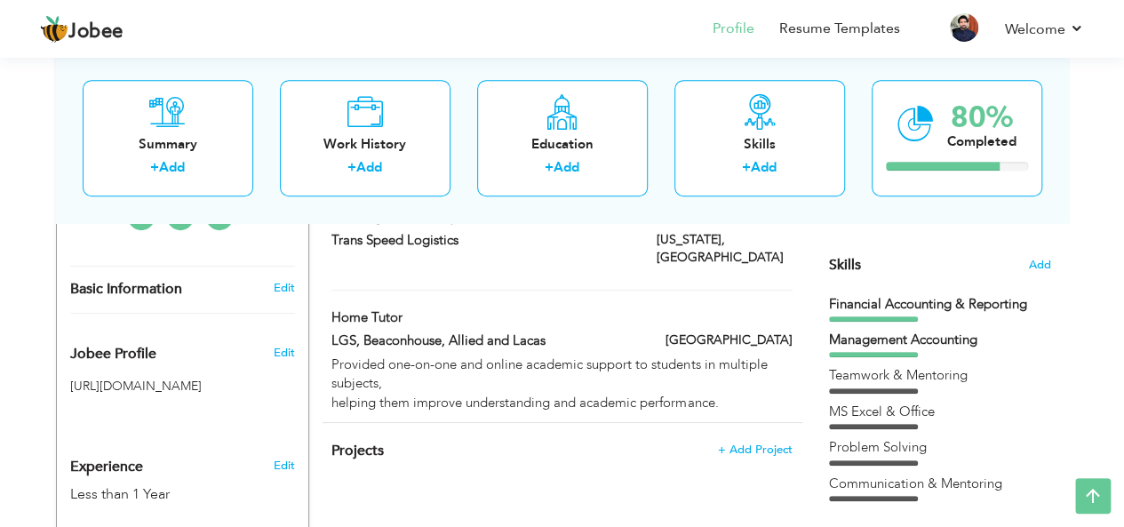
click at [1040, 251] on section "‹ › Previous Next" at bounding box center [940, 100] width 222 height 311
click at [1040, 257] on span "Add" at bounding box center [1039, 265] width 23 height 17
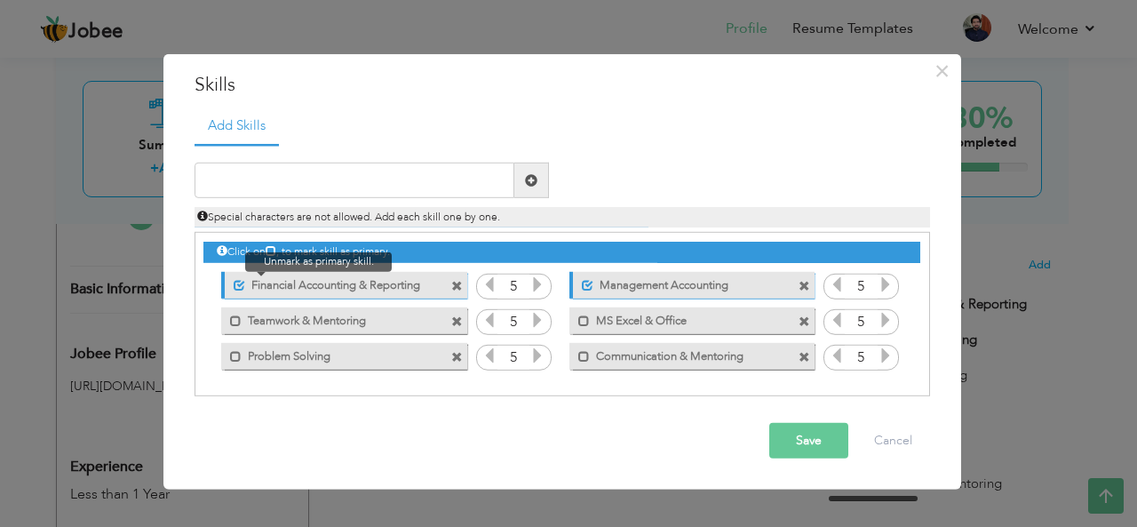
click at [238, 282] on span at bounding box center [240, 285] width 12 height 12
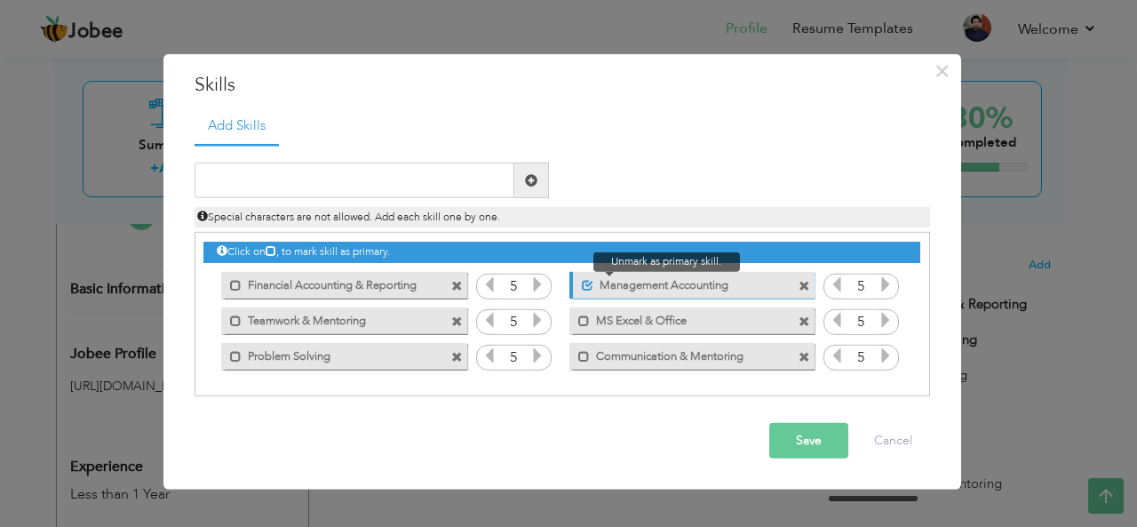
click at [589, 283] on span at bounding box center [588, 285] width 12 height 12
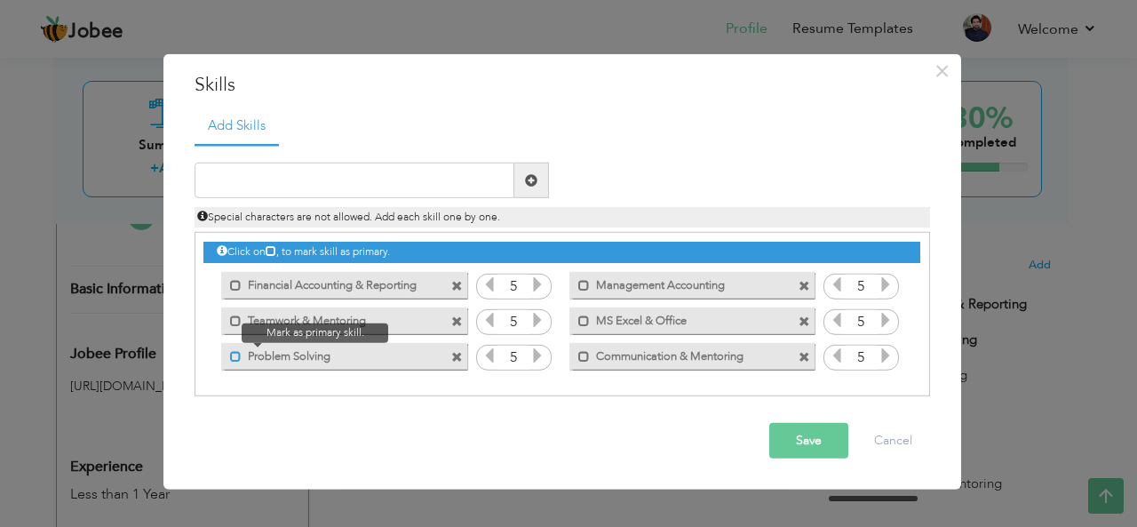
click at [238, 352] on span at bounding box center [236, 356] width 12 height 12
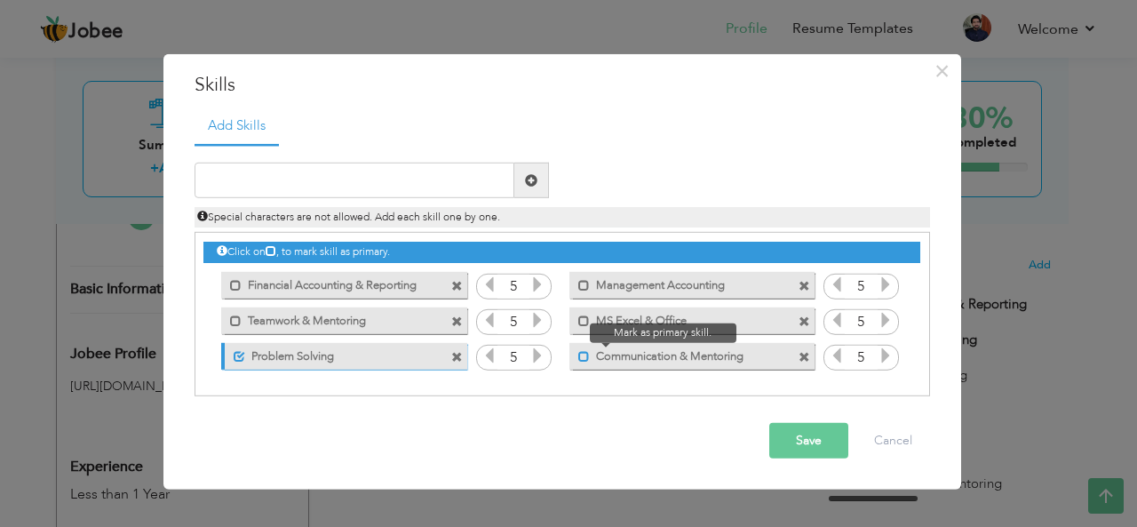
click at [585, 354] on span at bounding box center [584, 356] width 12 height 12
click at [827, 448] on button "Save" at bounding box center [808, 441] width 79 height 36
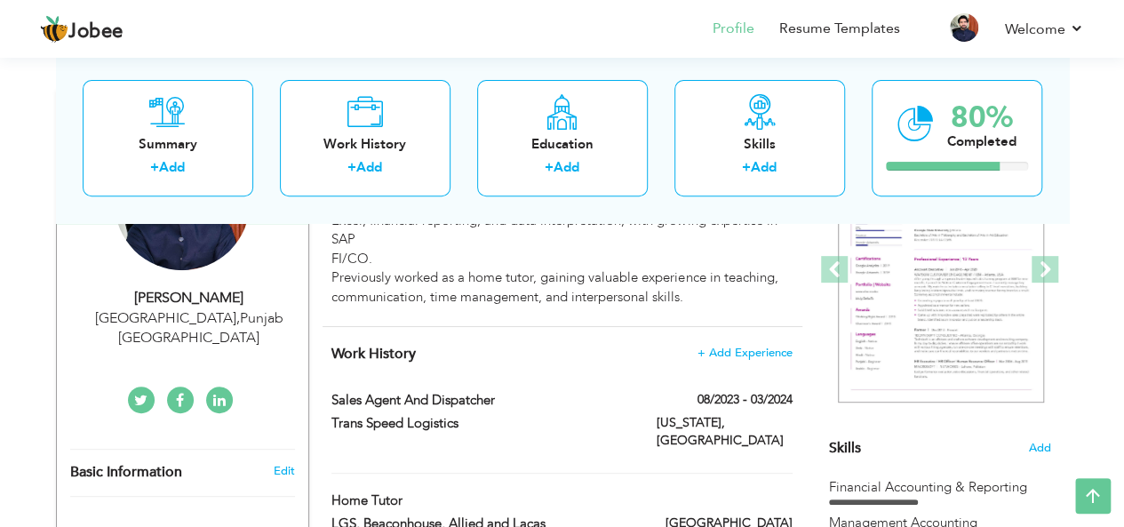
scroll to position [0, 0]
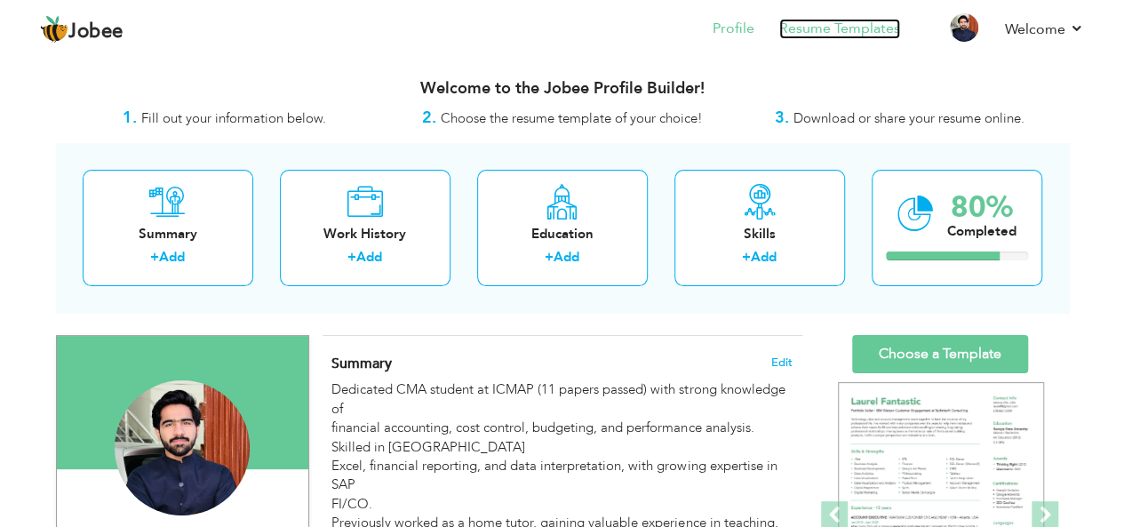
click at [879, 31] on link "Resume Templates" at bounding box center [839, 29] width 121 height 20
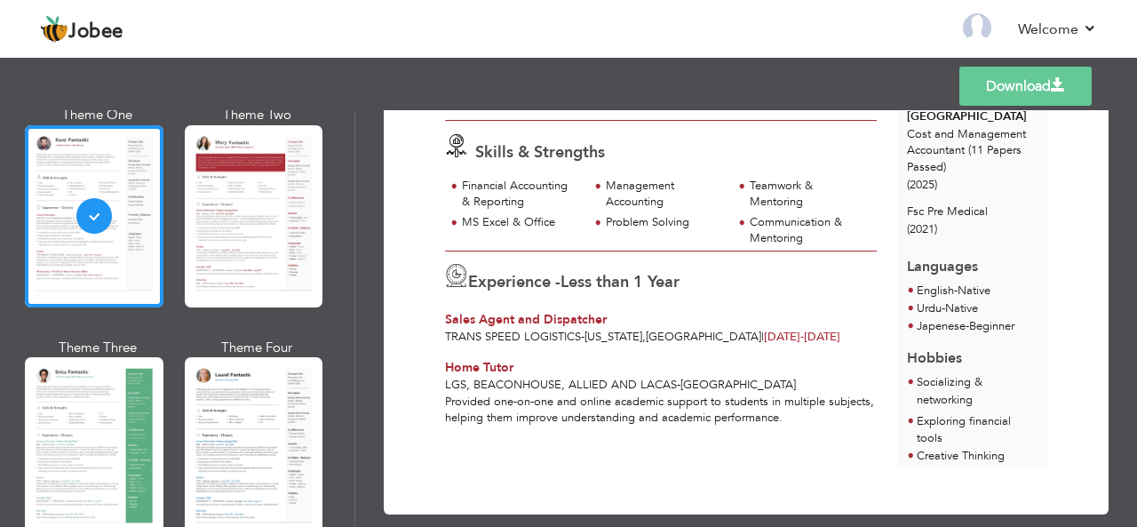
scroll to position [259, 0]
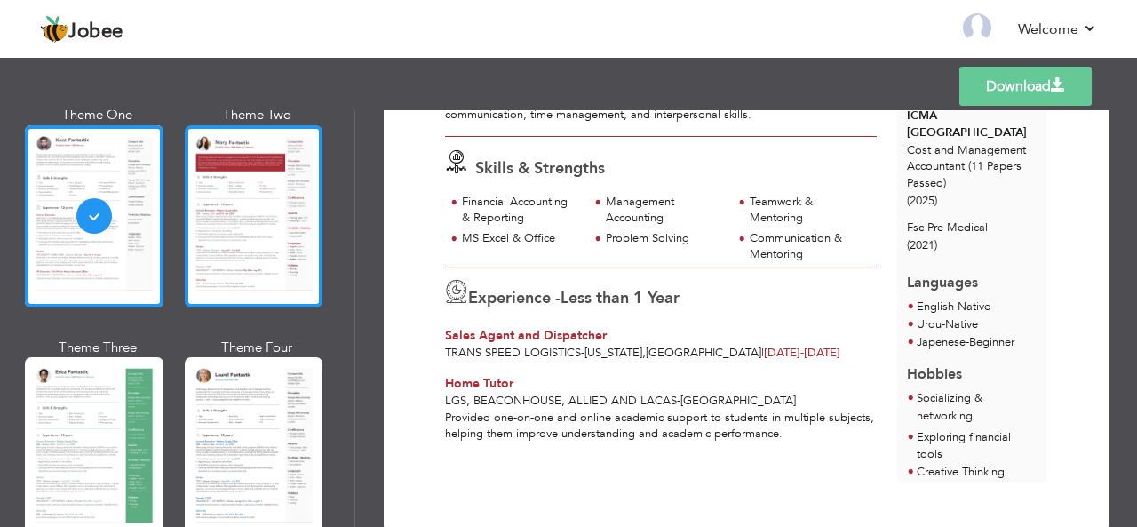
click at [262, 239] on div at bounding box center [254, 216] width 139 height 182
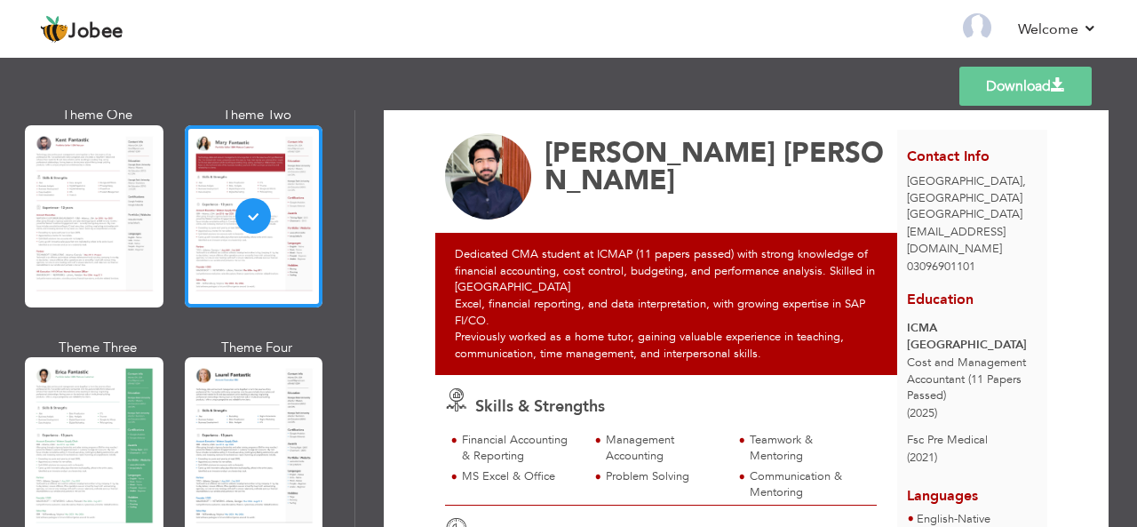
scroll to position [34, 0]
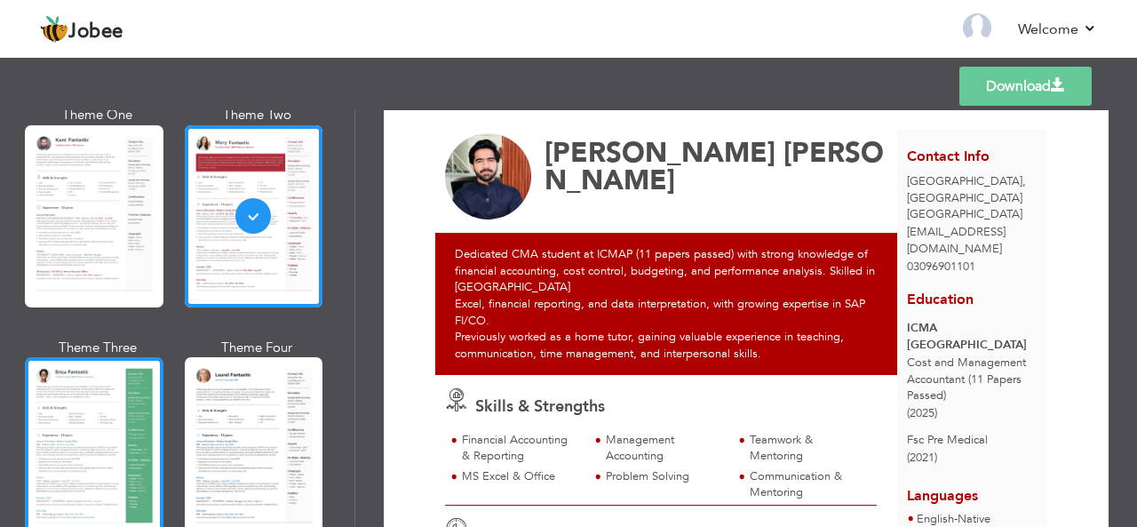
click at [62, 420] on div at bounding box center [94, 448] width 139 height 182
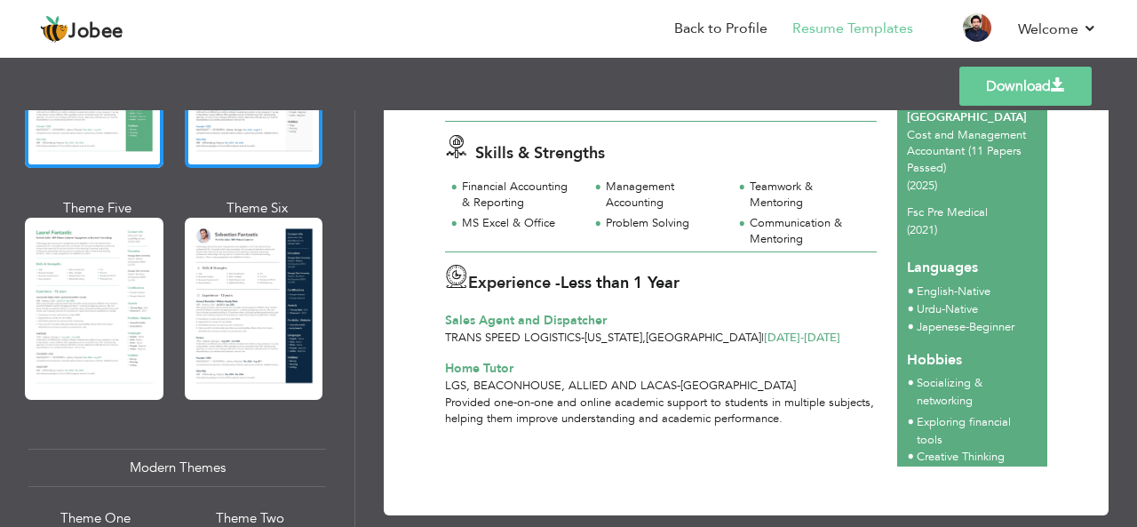
scroll to position [0, 0]
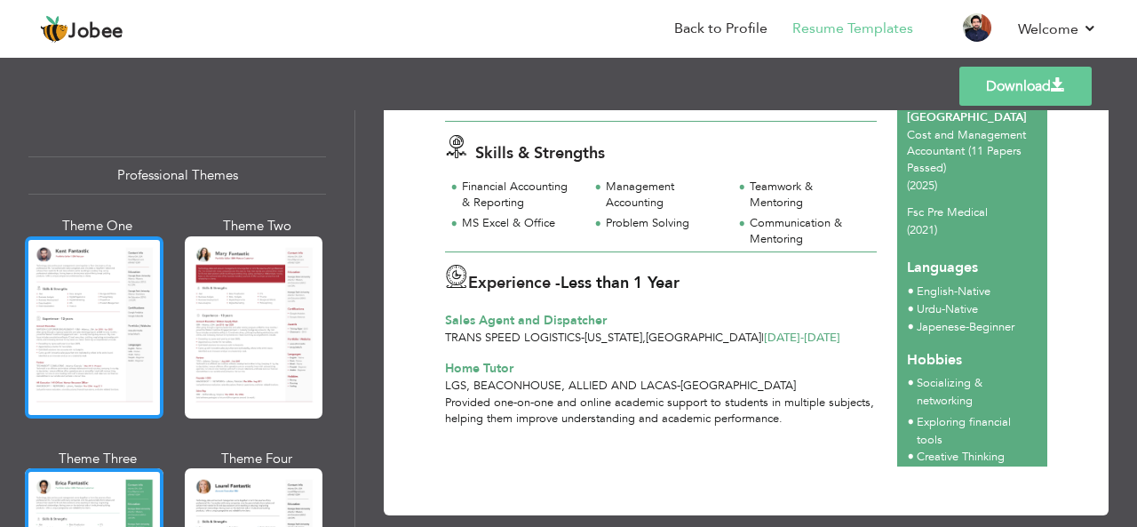
click at [134, 342] on div at bounding box center [94, 327] width 139 height 182
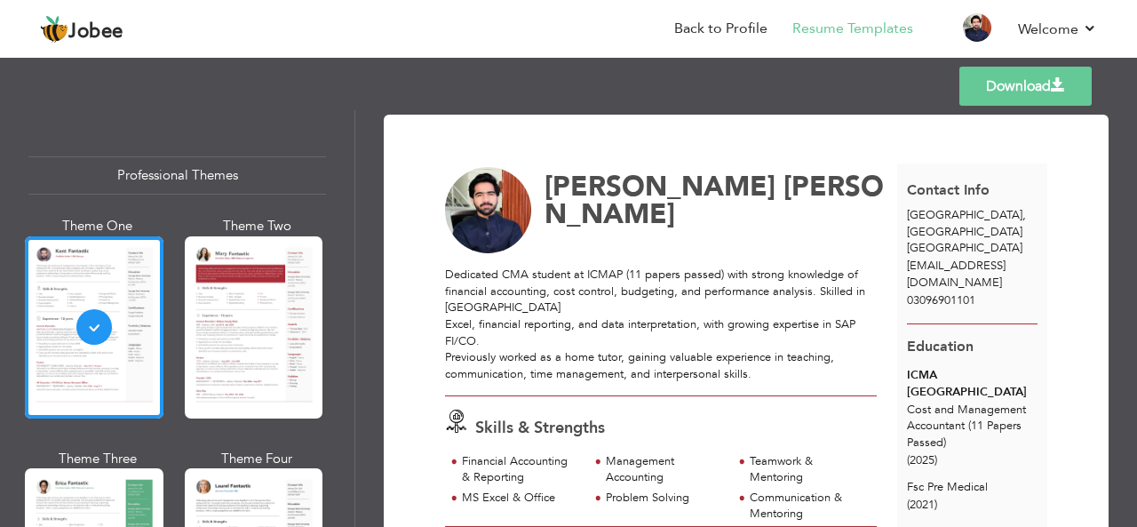
click at [980, 99] on link "Download" at bounding box center [1025, 86] width 132 height 39
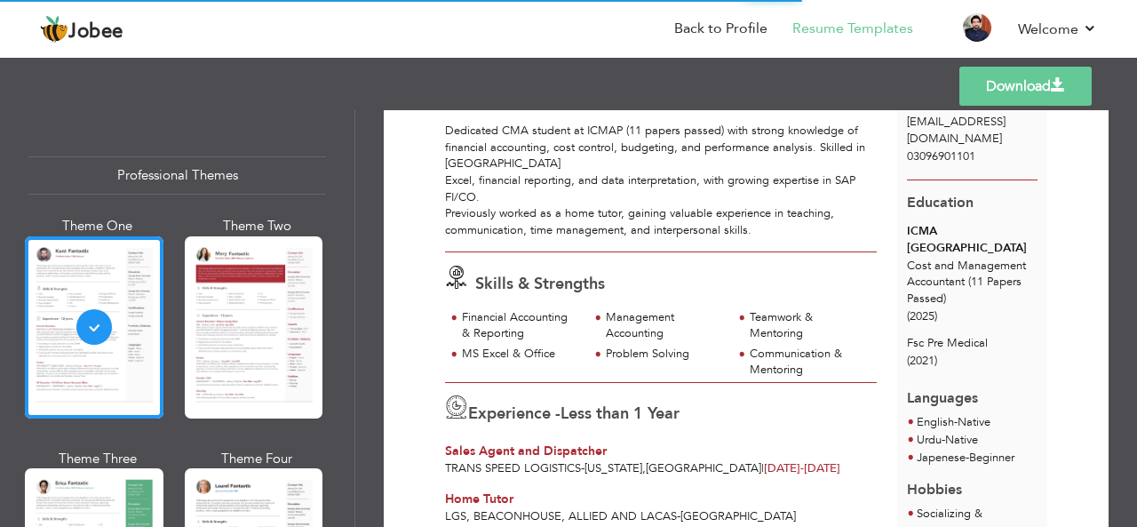
scroll to position [168, 0]
